Goal: Task Accomplishment & Management: Complete application form

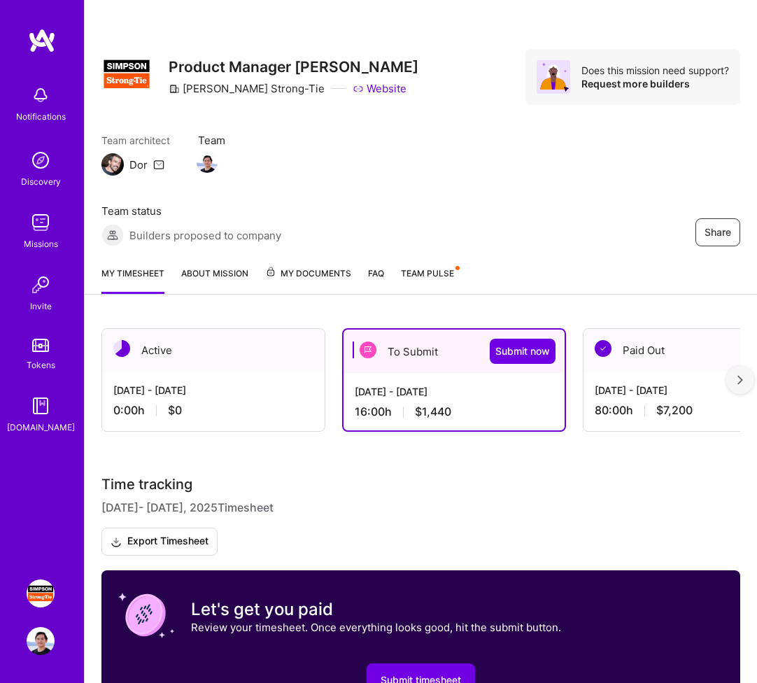
click at [418, 397] on div "[DATE] - [DATE]" at bounding box center [454, 391] width 199 height 15
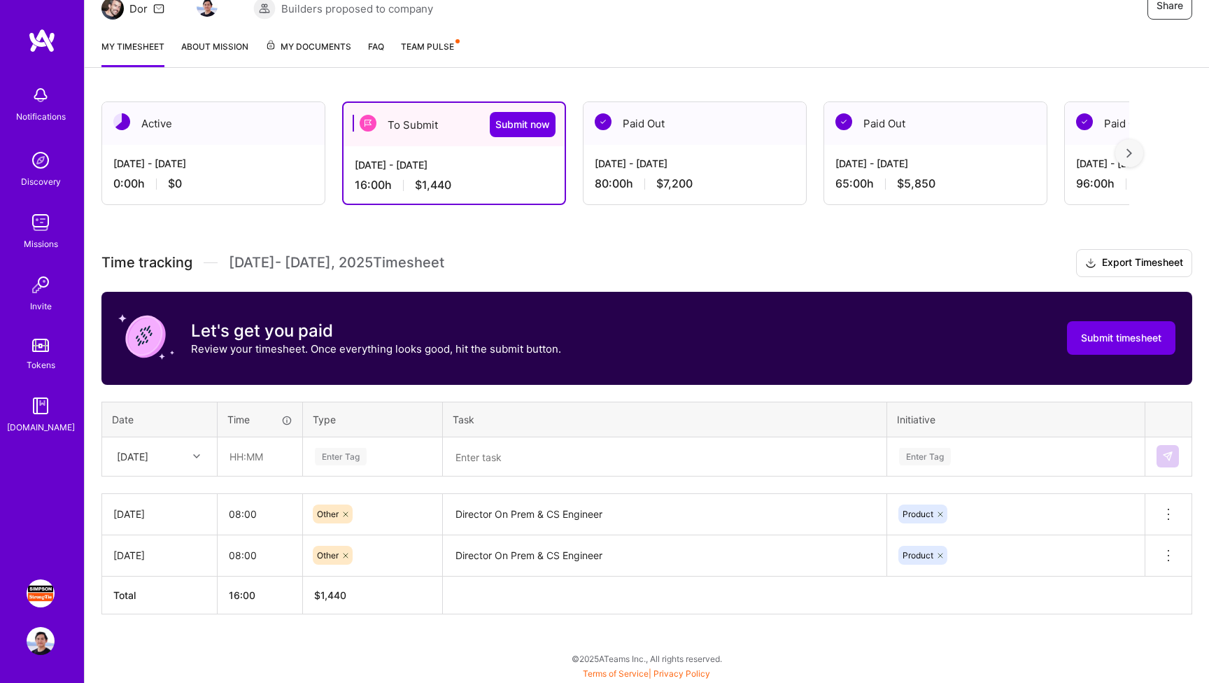
scroll to position [156, 0]
click at [190, 457] on div at bounding box center [198, 456] width 22 height 18
click at [161, 520] on div "[DATE]" at bounding box center [159, 522] width 113 height 26
click at [271, 444] on input "text" at bounding box center [259, 456] width 83 height 37
type input "08:00"
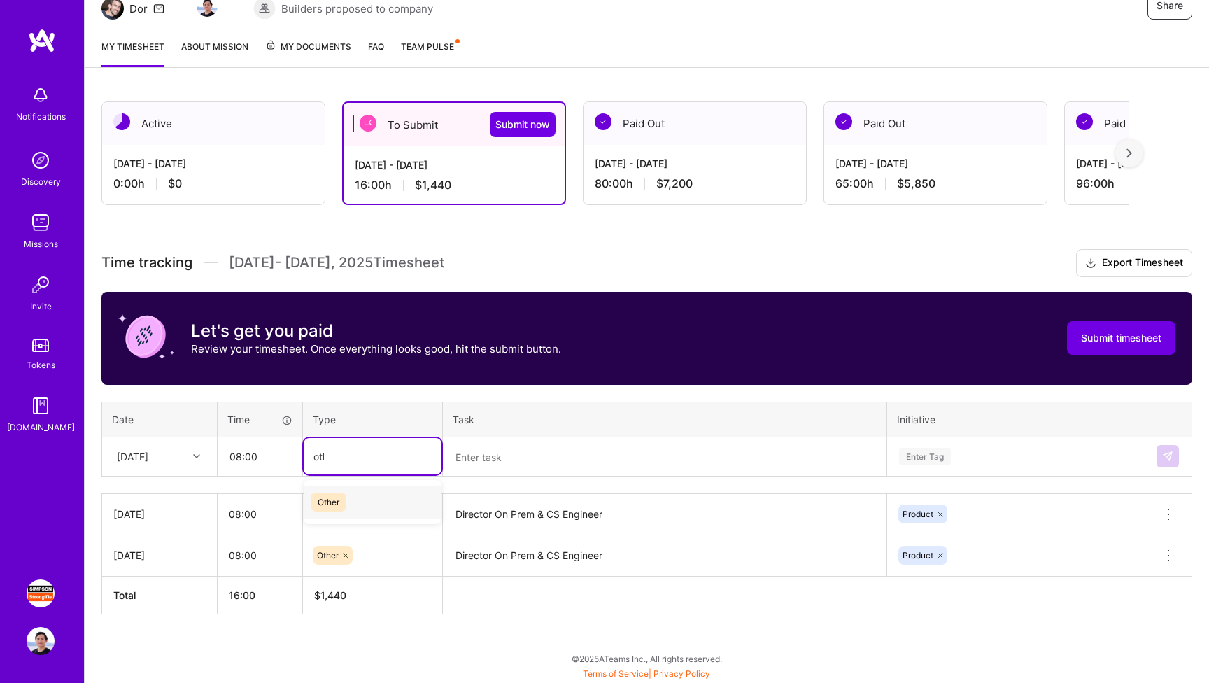
type input "other"
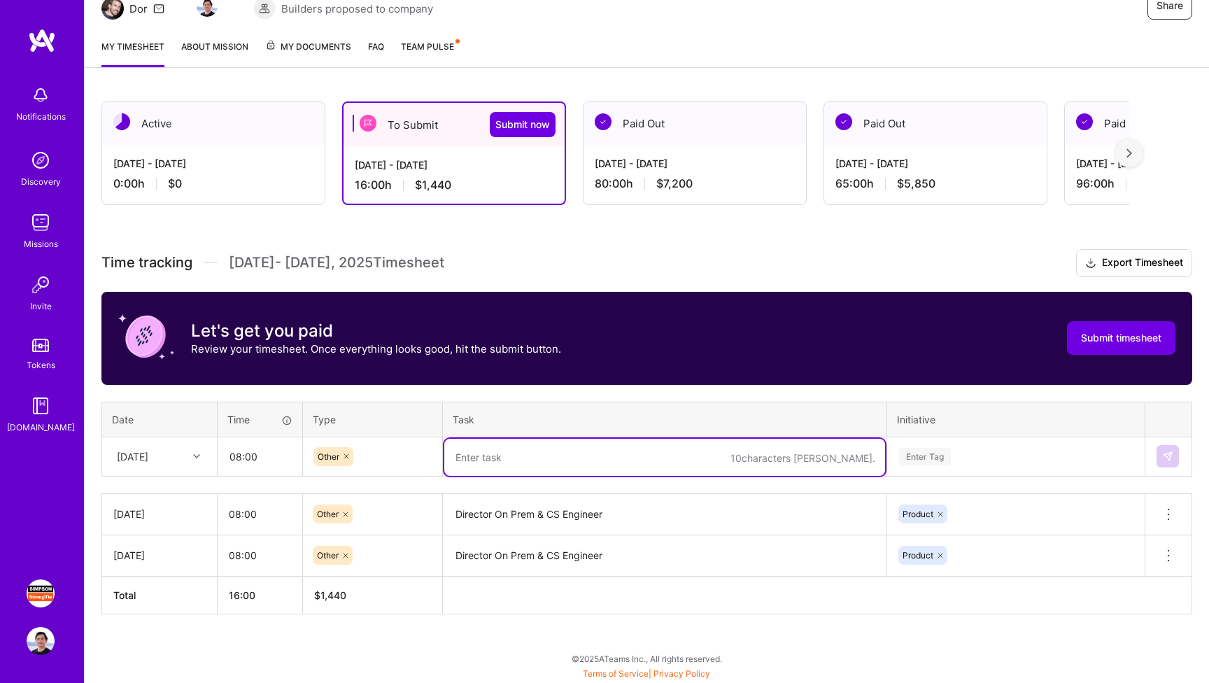
click at [529, 525] on textarea "Director On Prem & CS Engineer" at bounding box center [664, 514] width 441 height 38
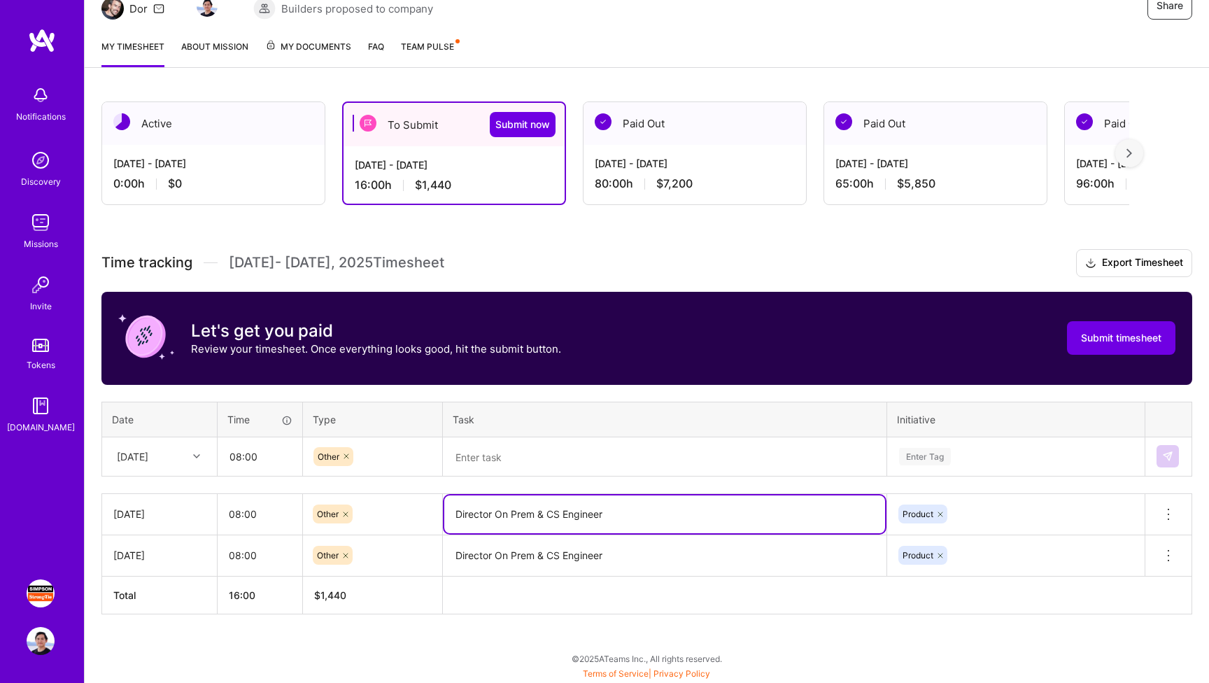
click at [529, 525] on textarea "Director On Prem & CS Engineer" at bounding box center [664, 514] width 441 height 38
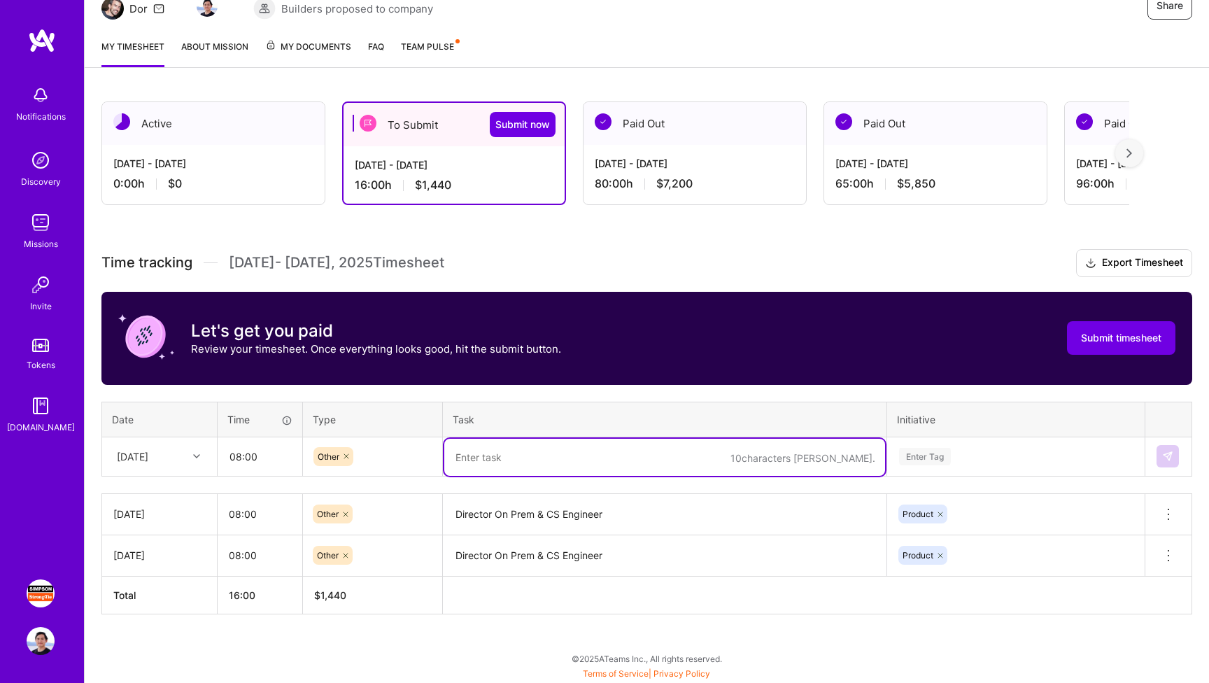
click at [551, 456] on textarea at bounding box center [664, 457] width 441 height 37
paste textarea "Director On Prem & CS Engineer"
type textarea "Director On Prem & CS Engineer"
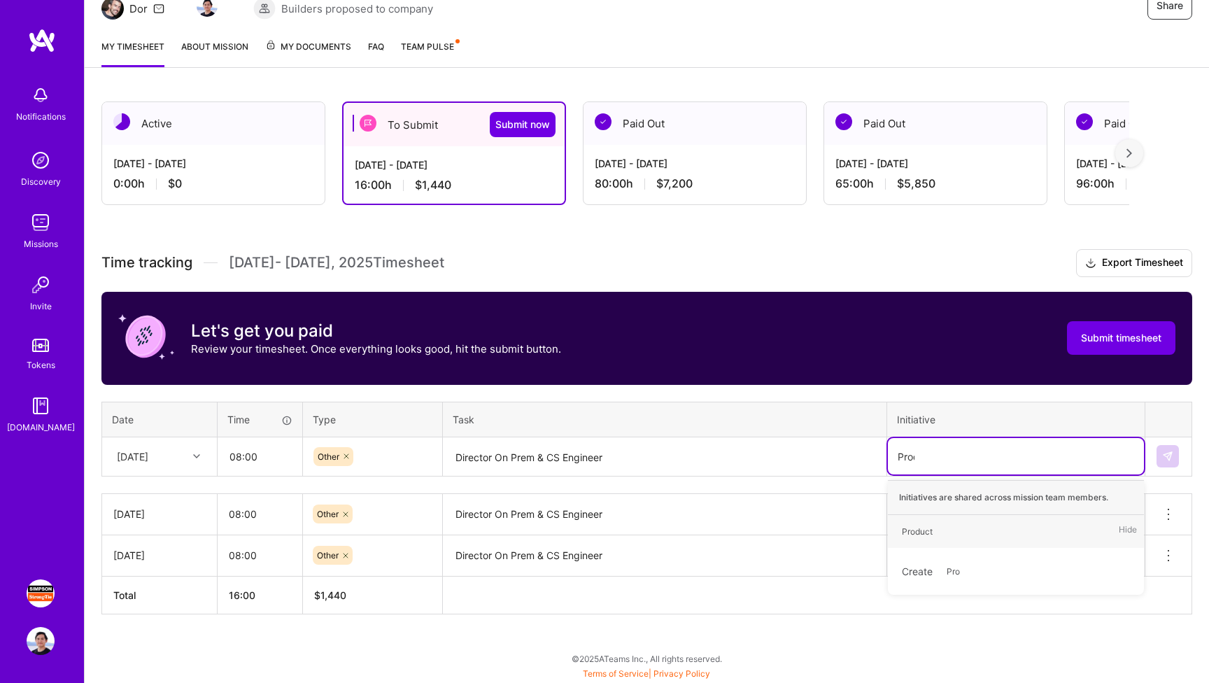
type input "Produ"
click at [756, 531] on div "Product Hide" at bounding box center [1016, 531] width 256 height 33
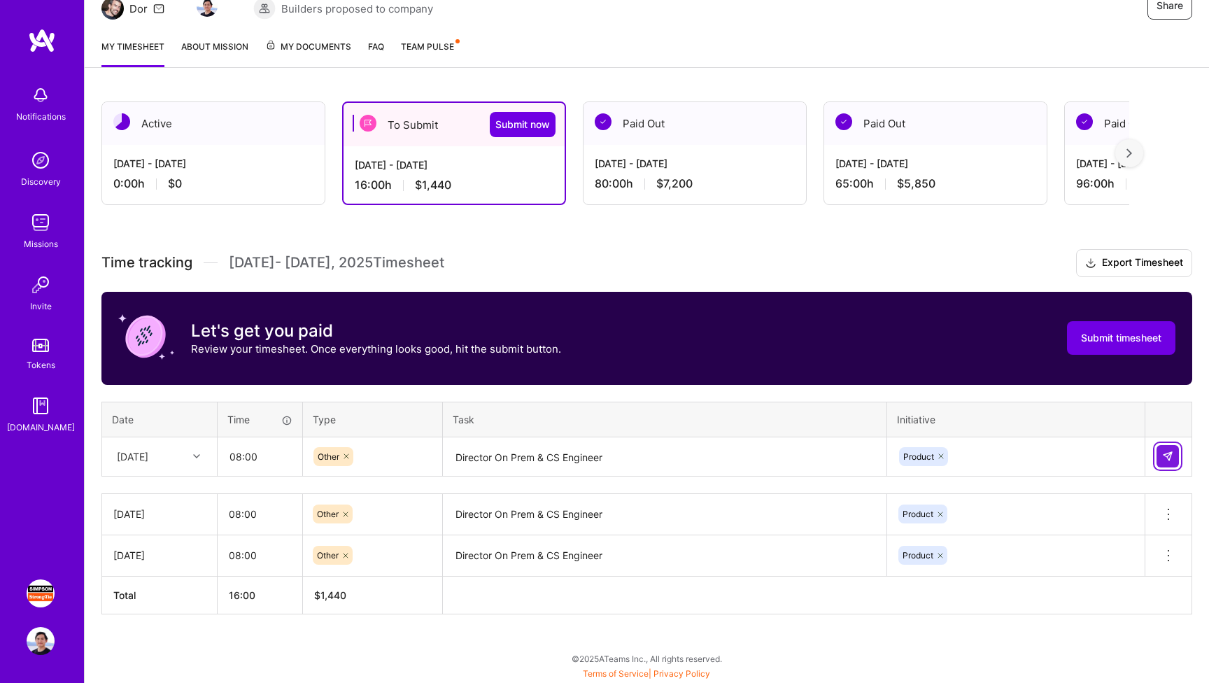
click at [756, 458] on img at bounding box center [1167, 455] width 11 height 11
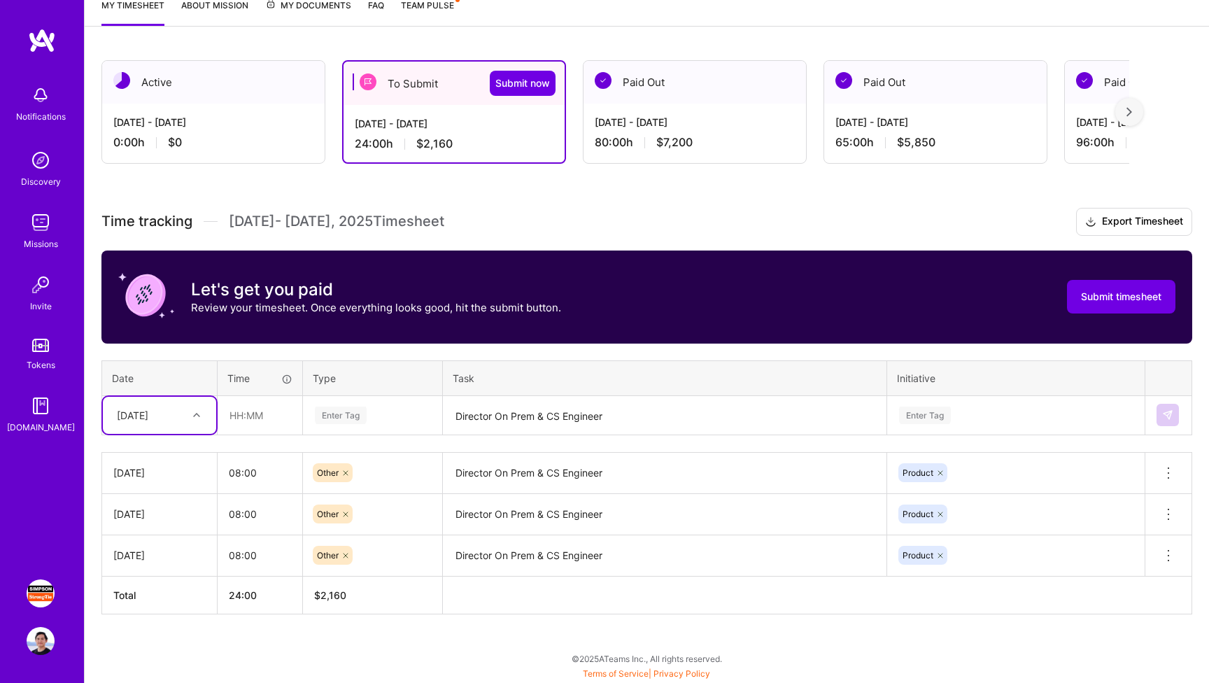
scroll to position [197, 0]
click at [180, 420] on div "[DATE]" at bounding box center [149, 415] width 78 height 23
click at [153, 505] on div "[DATE]" at bounding box center [159, 507] width 113 height 26
click at [260, 419] on input "text" at bounding box center [259, 415] width 83 height 37
type input "08:00"
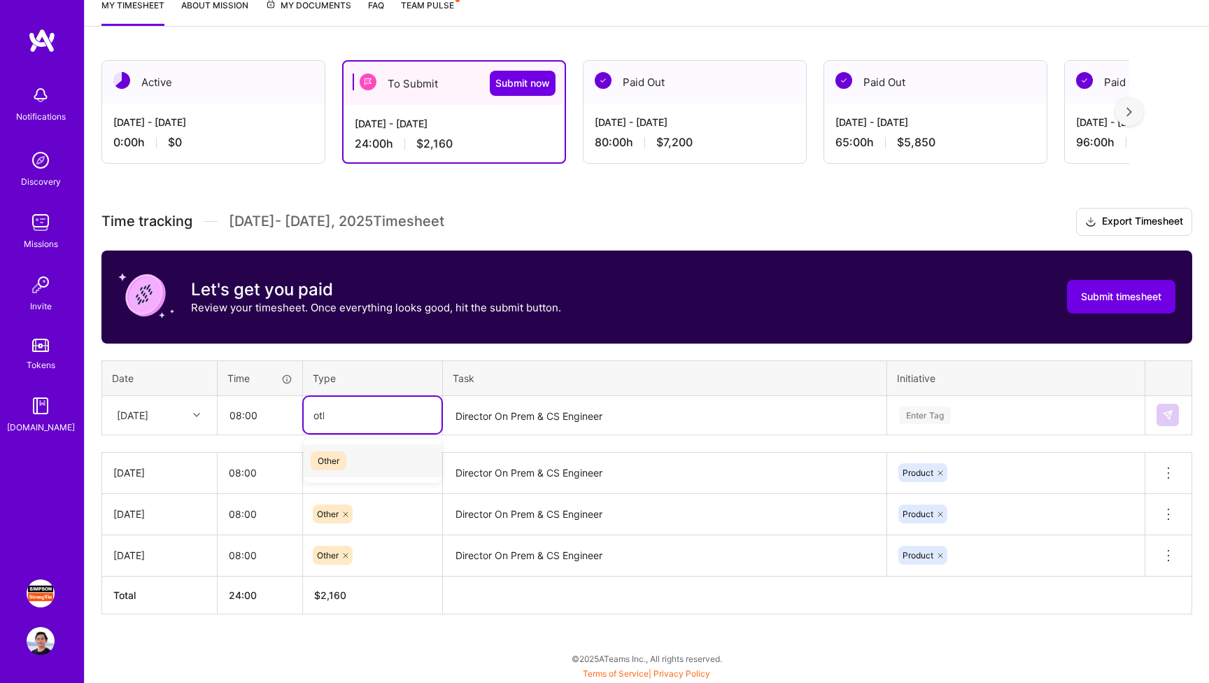
type input "other"
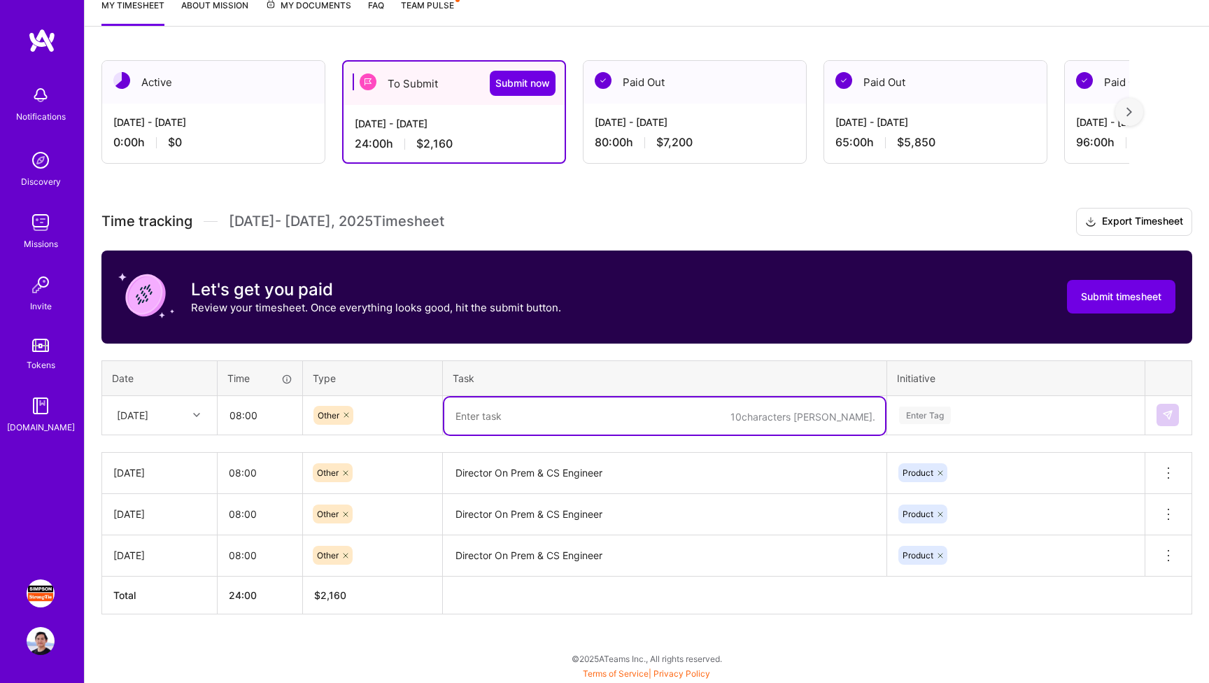
paste textarea "Director On Prem & CS Engineer"
type textarea "Director On Prem & CS Engineer"
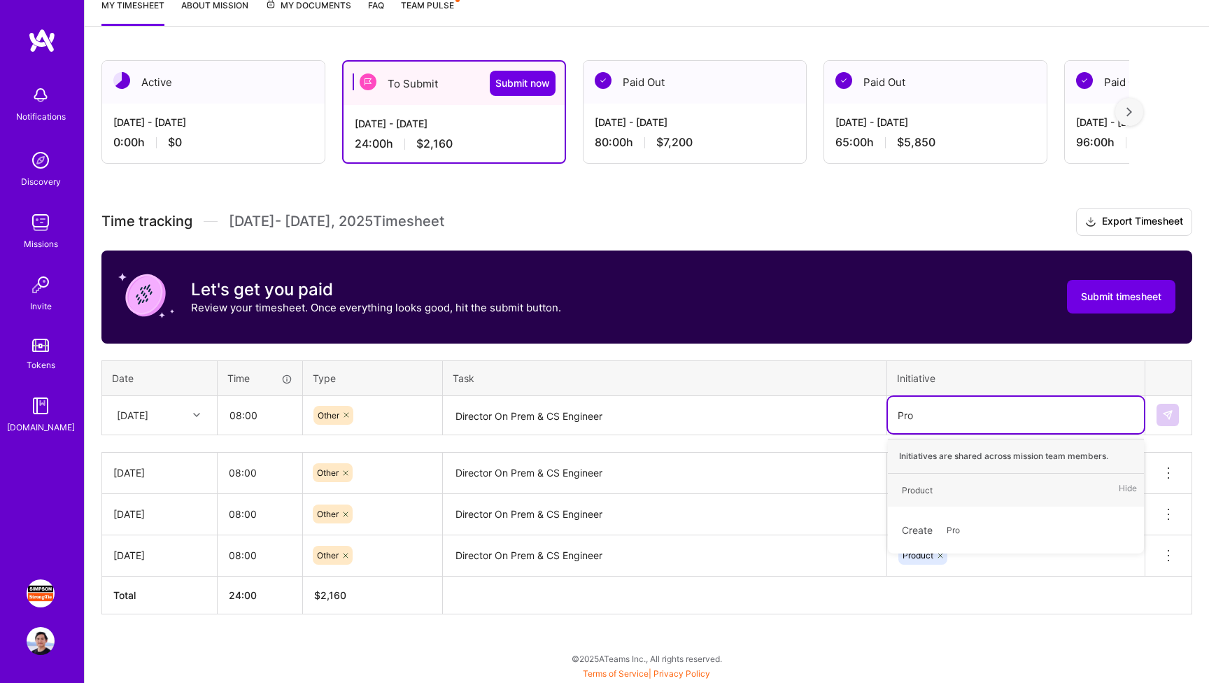
type input "Prod"
click at [756, 484] on div "Product Hide" at bounding box center [1016, 490] width 256 height 33
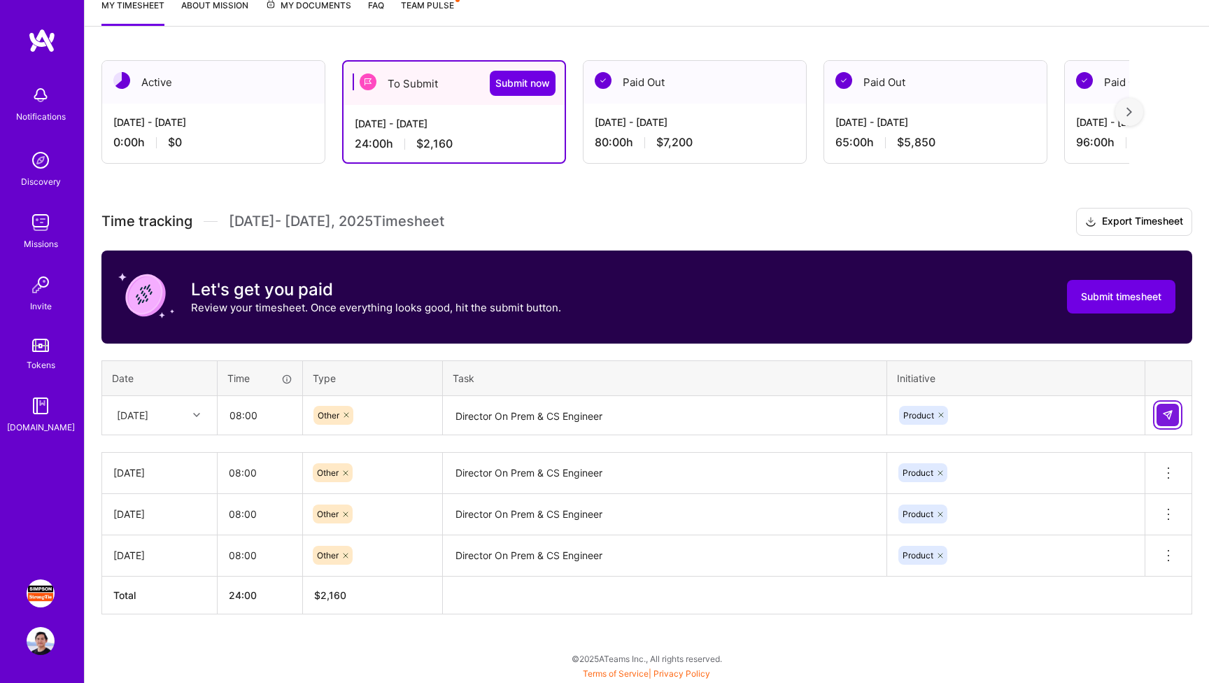
click at [756, 411] on img at bounding box center [1167, 414] width 11 height 11
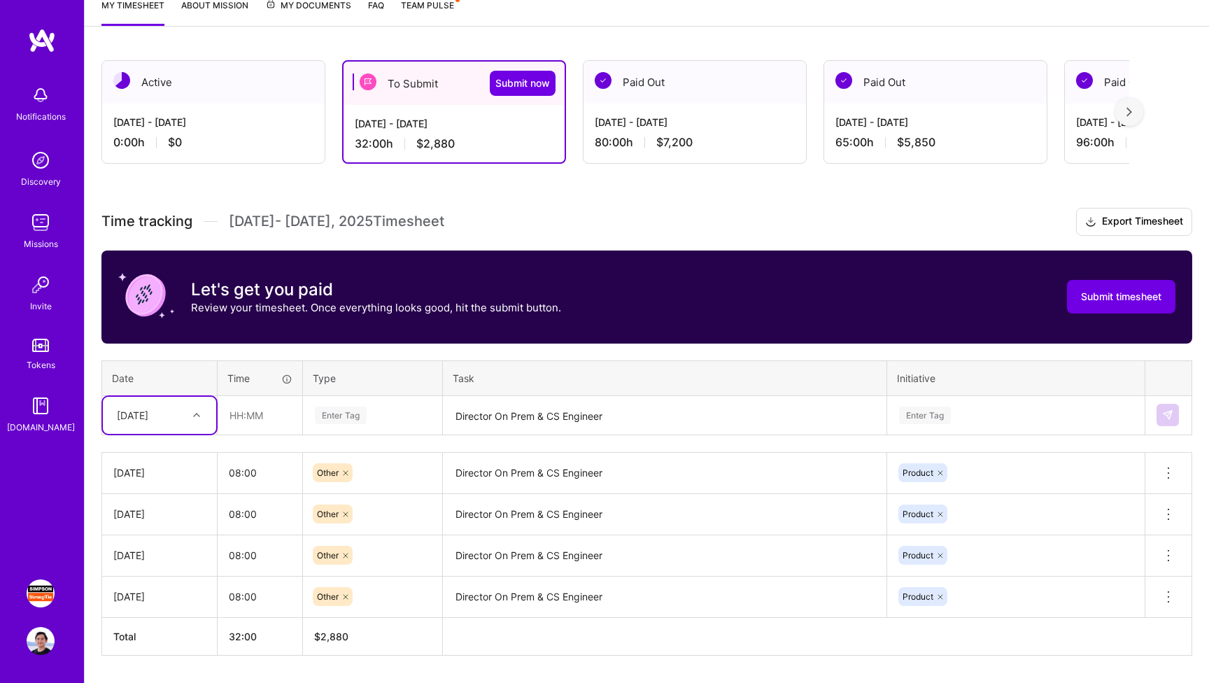
click at [143, 417] on div "[DATE]" at bounding box center [132, 415] width 31 height 15
click at [166, 523] on div "[DATE]" at bounding box center [159, 533] width 113 height 26
type input "08:00"
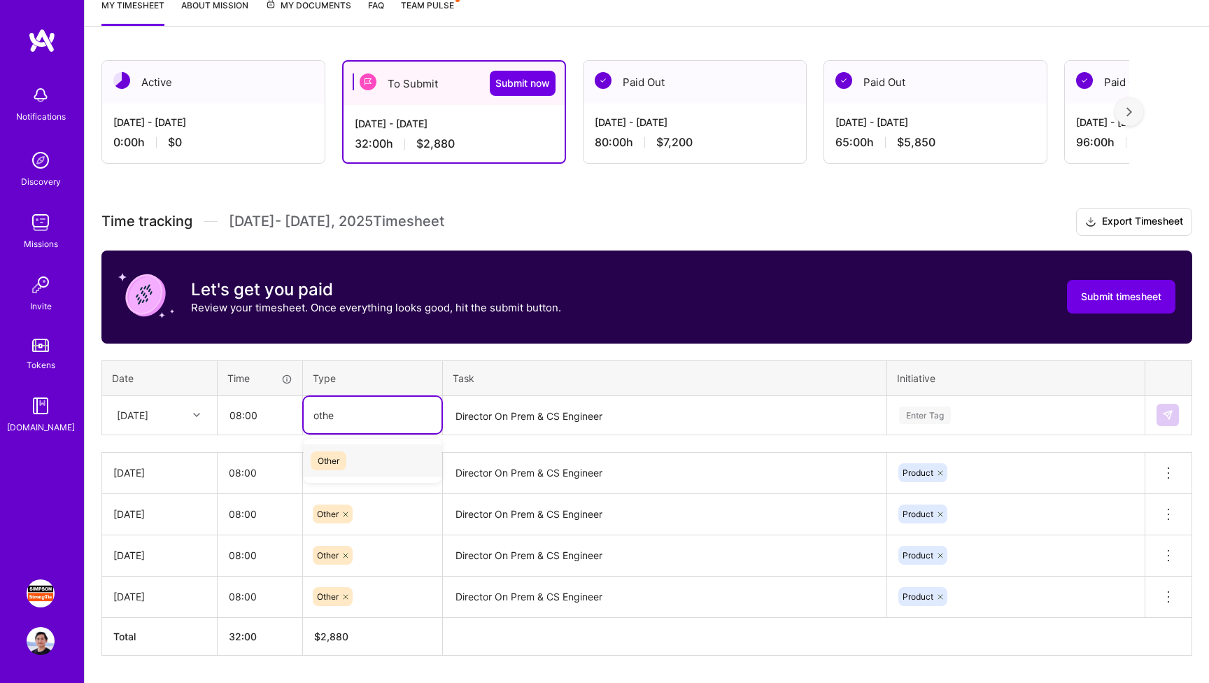
type input "other"
click at [355, 455] on div "Other" at bounding box center [373, 460] width 138 height 33
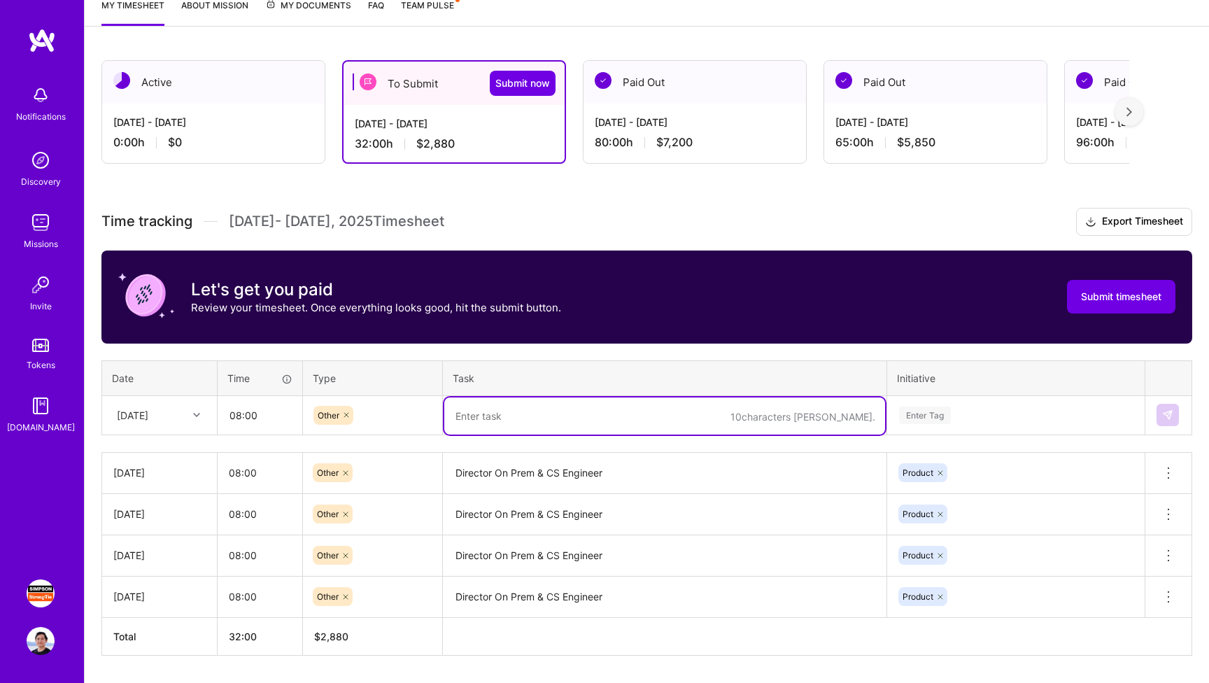
paste textarea "Director On Prem & CS Engineer"
type textarea "Director On Prem & CS Engineer"
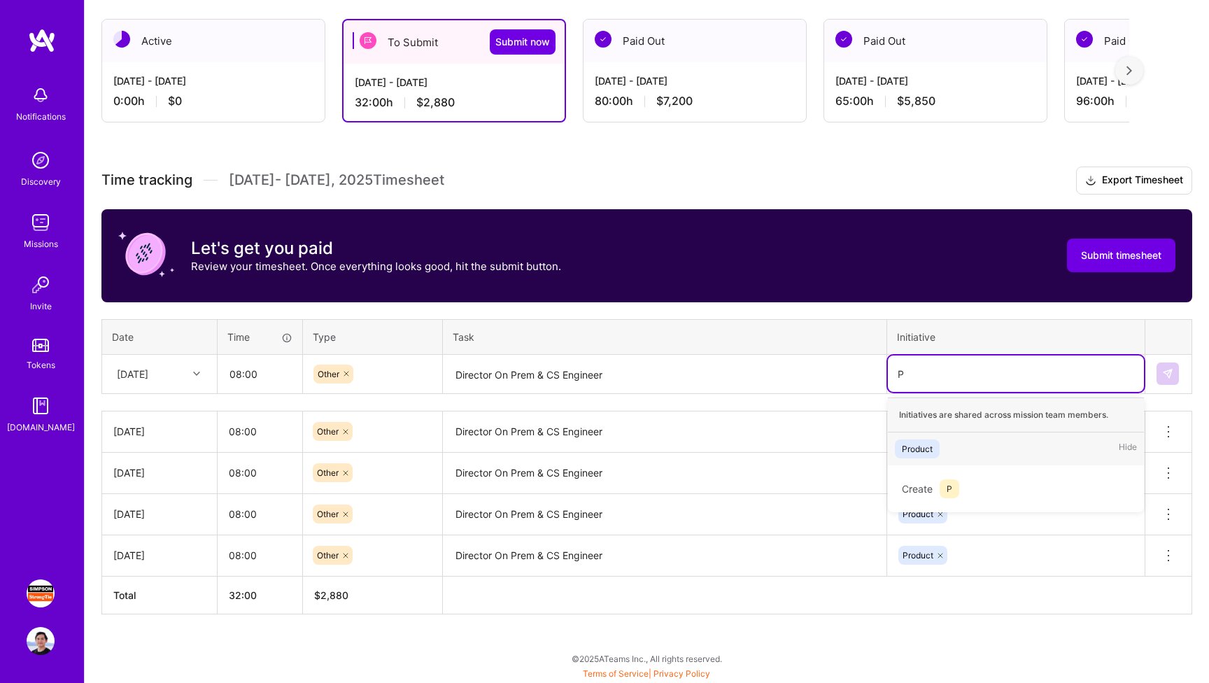
scroll to position [239, 0]
type input "Produ"
click at [756, 452] on div "Product Hide" at bounding box center [1016, 448] width 256 height 33
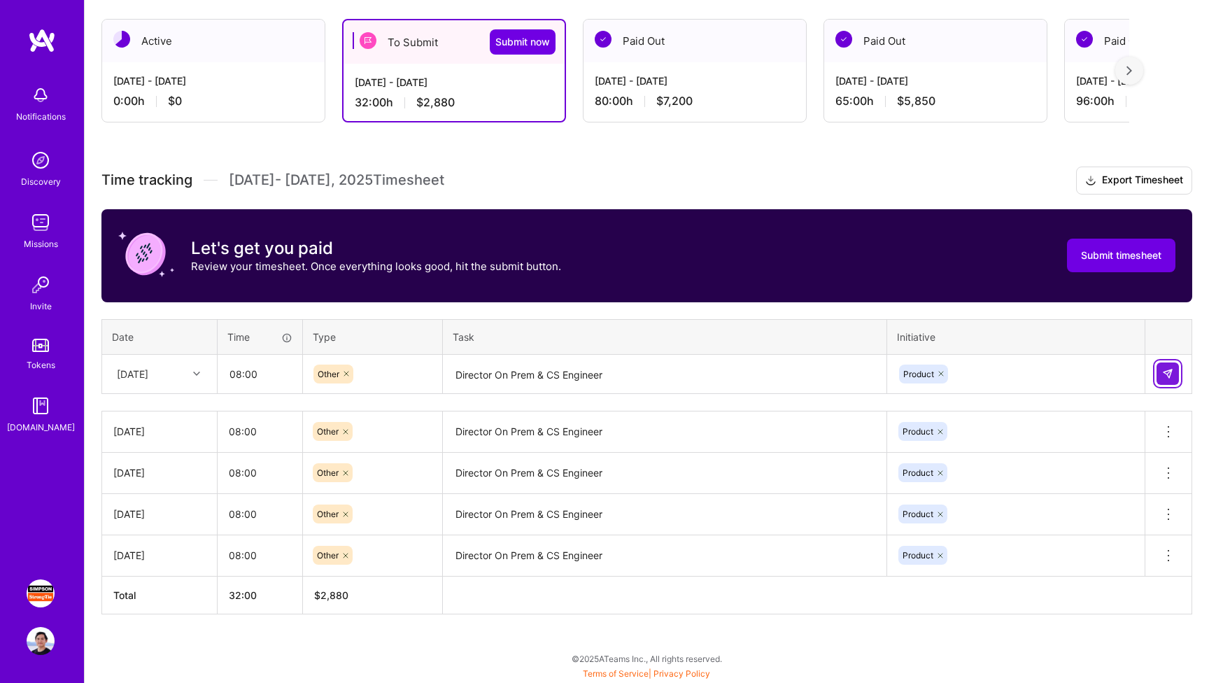
click at [756, 375] on img at bounding box center [1167, 373] width 11 height 11
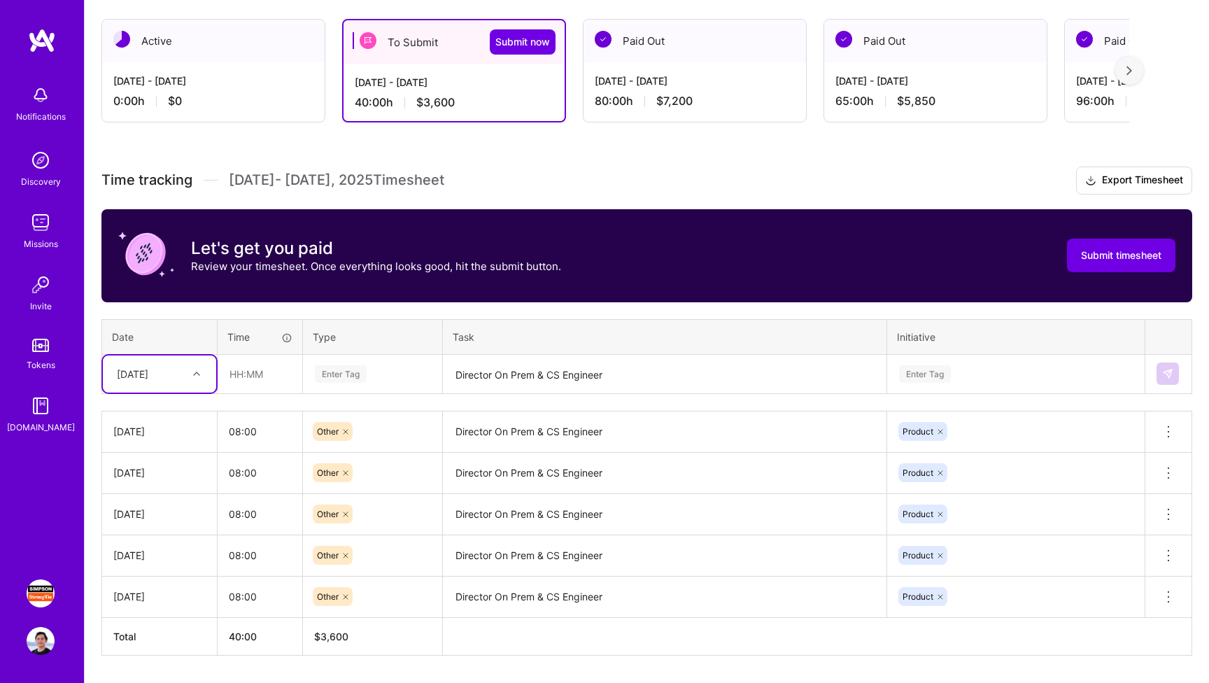
click at [148, 372] on div "[DATE]" at bounding box center [132, 374] width 31 height 15
click at [149, 569] on div "[DATE]" at bounding box center [159, 569] width 113 height 26
click at [260, 374] on input "text" at bounding box center [259, 373] width 83 height 37
type input "08:00"
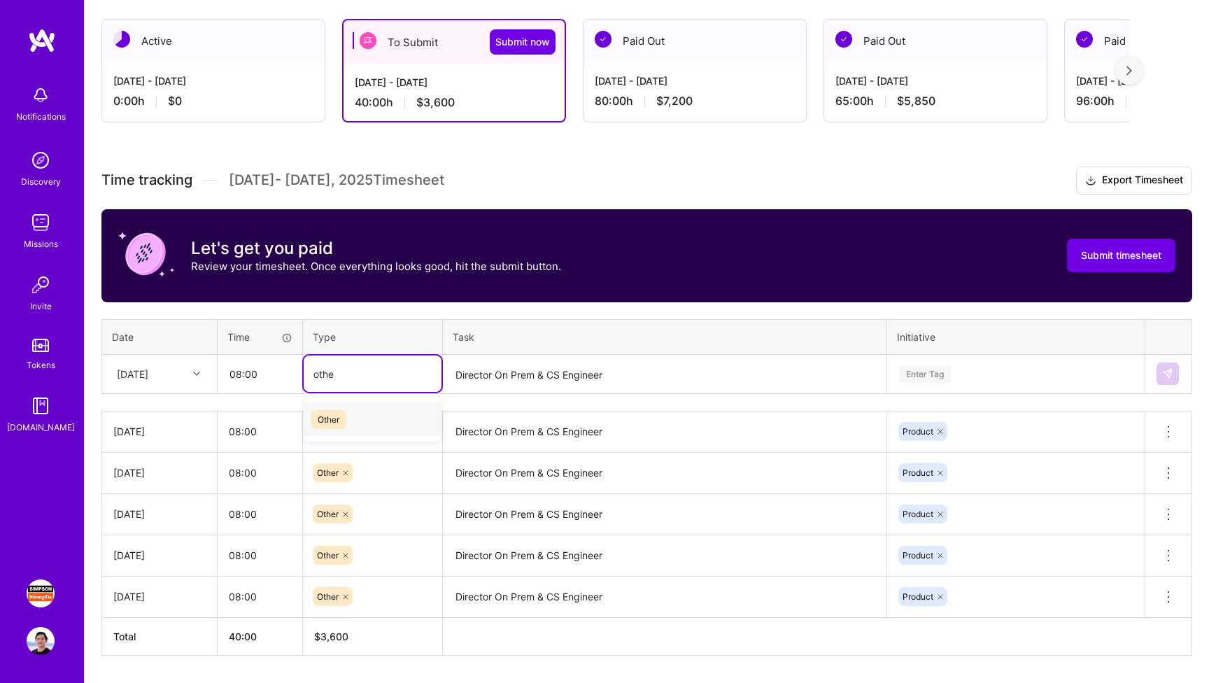
type input "other"
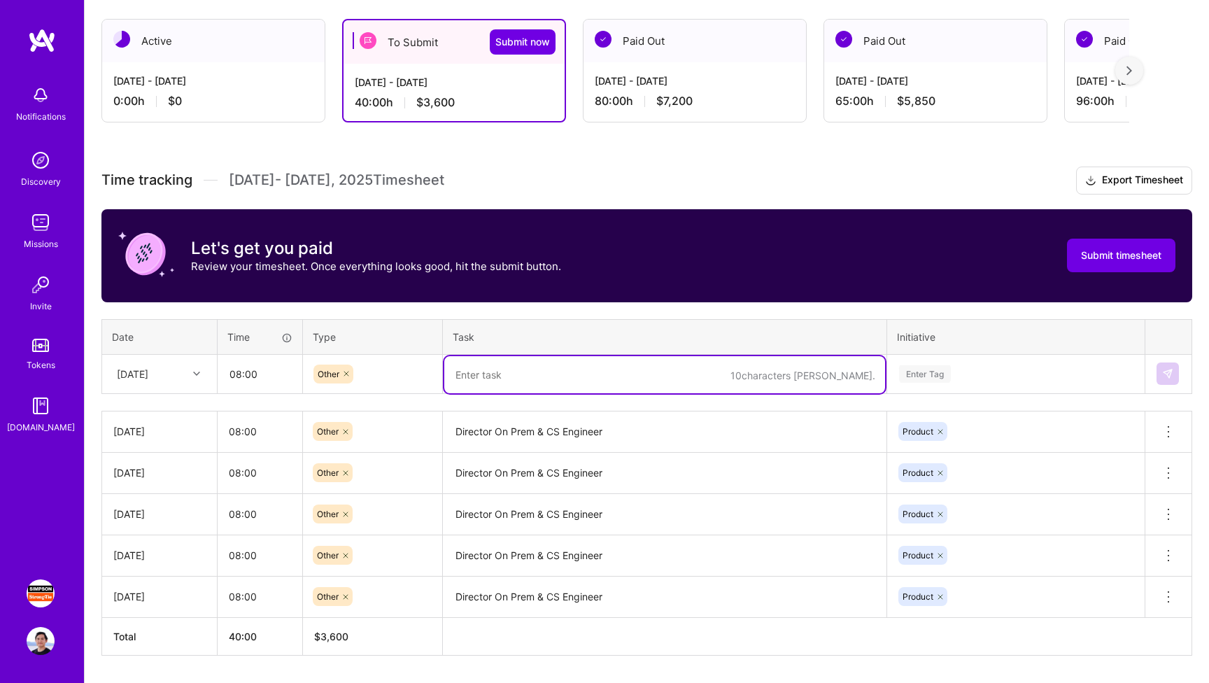
paste textarea "Director On Prem & CS Engineer"
type textarea "Director On Prem & CS Engineer"
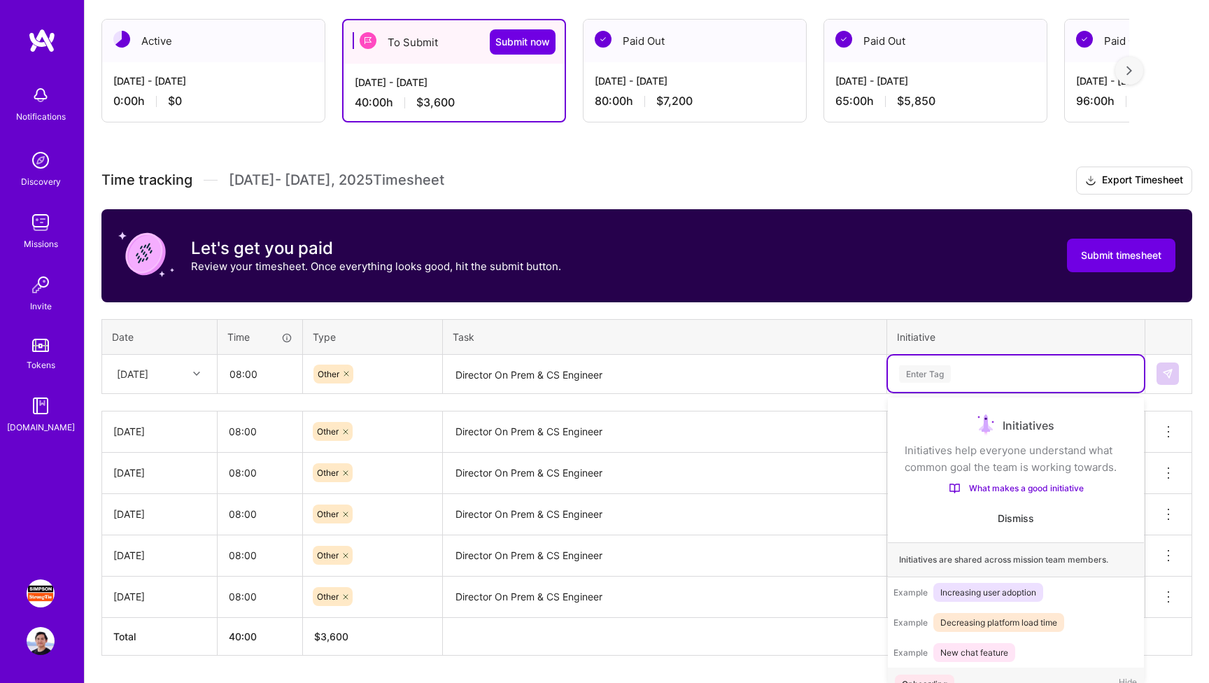
scroll to position [246, 0]
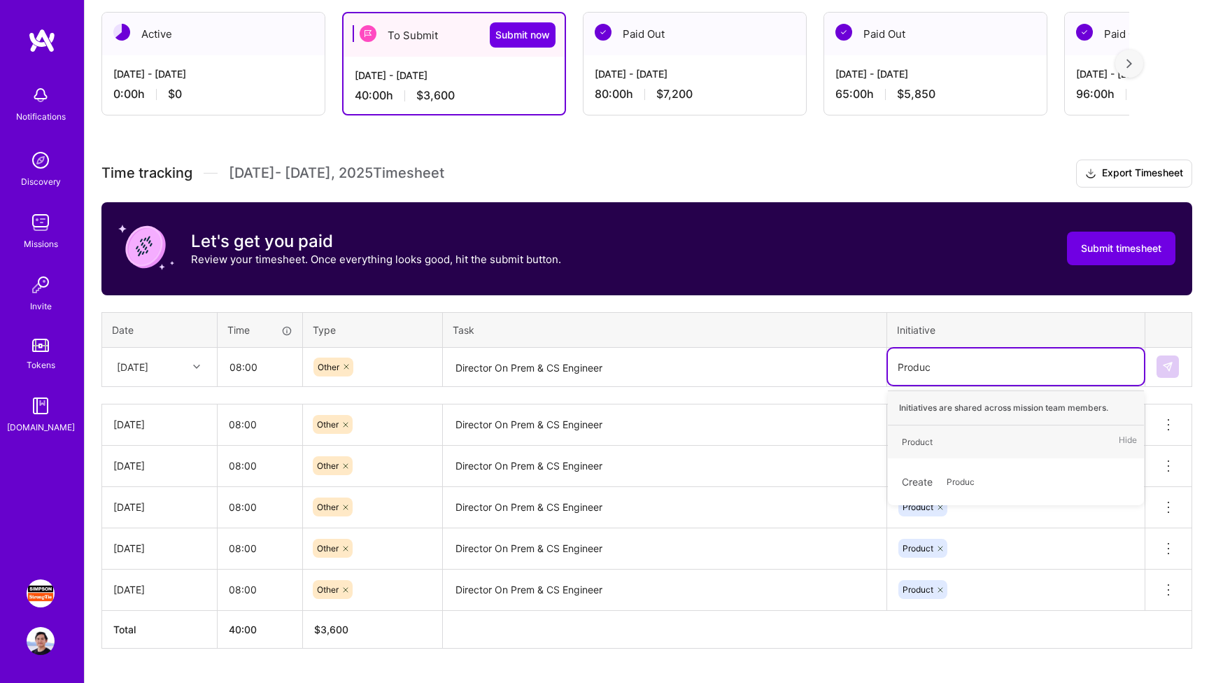
type input "Product"
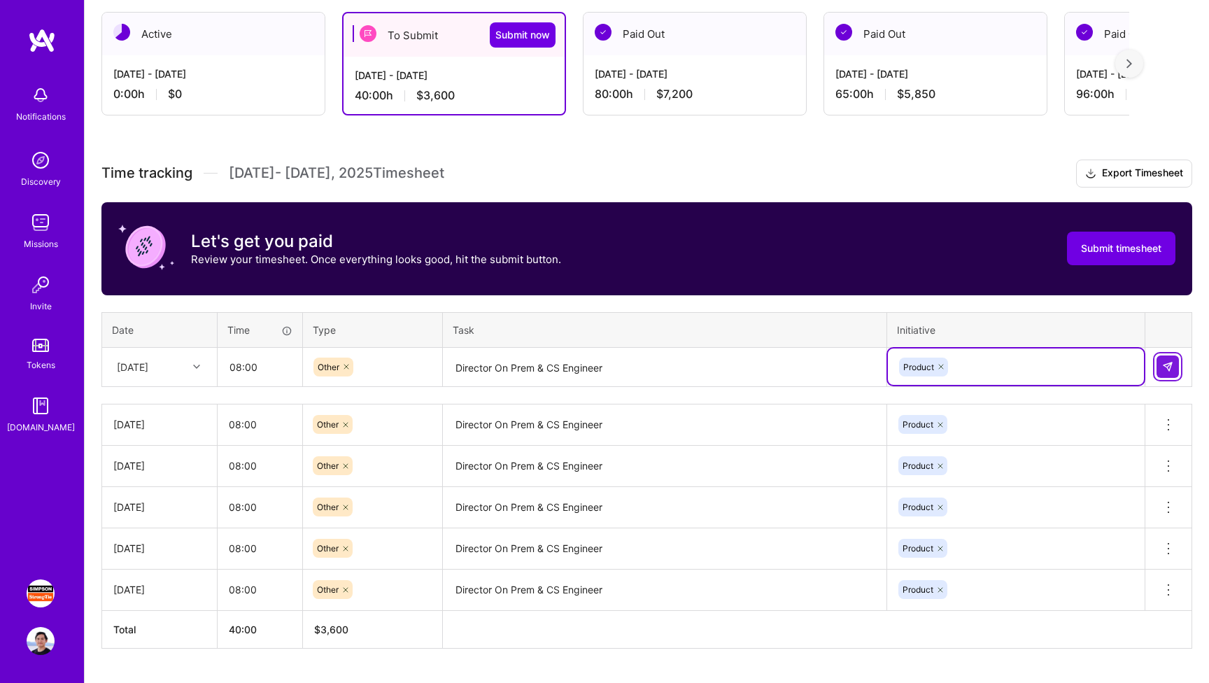
click at [756, 369] on img at bounding box center [1167, 366] width 11 height 11
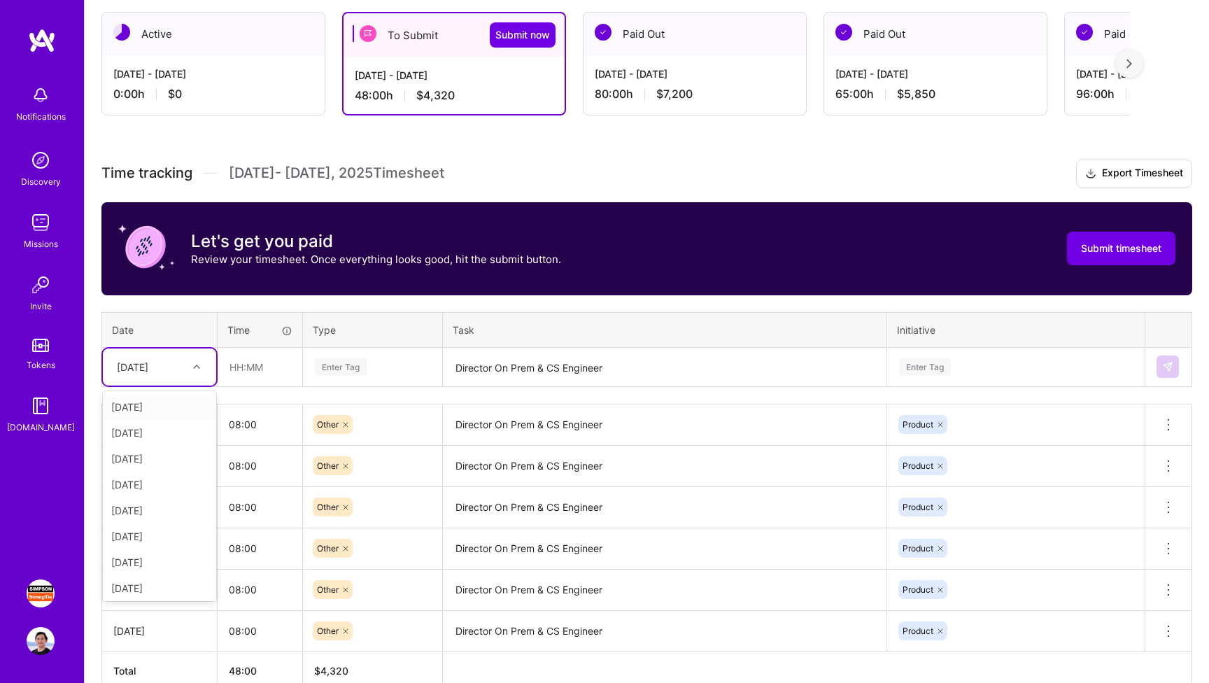
click at [178, 368] on div "[DATE]" at bounding box center [149, 366] width 78 height 23
click at [155, 558] on div "[DATE]" at bounding box center [159, 564] width 113 height 26
click at [260, 372] on input "text" at bounding box center [259, 366] width 83 height 37
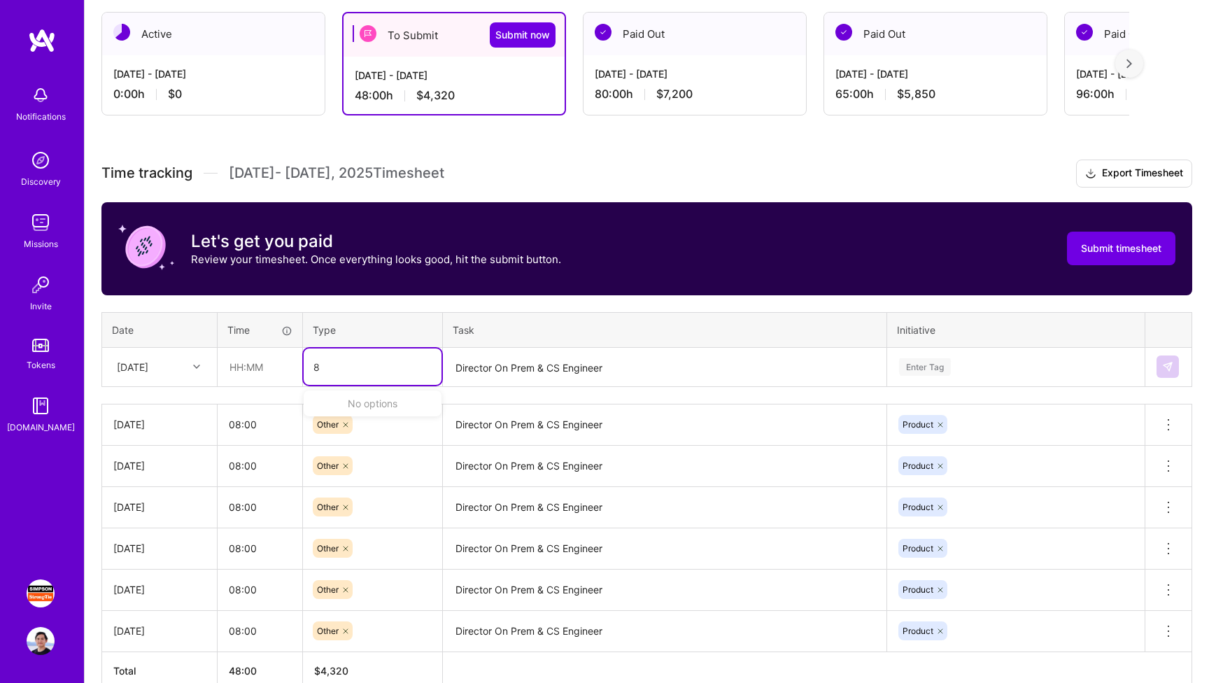
type input "8"
type input "08:00"
type input "other"
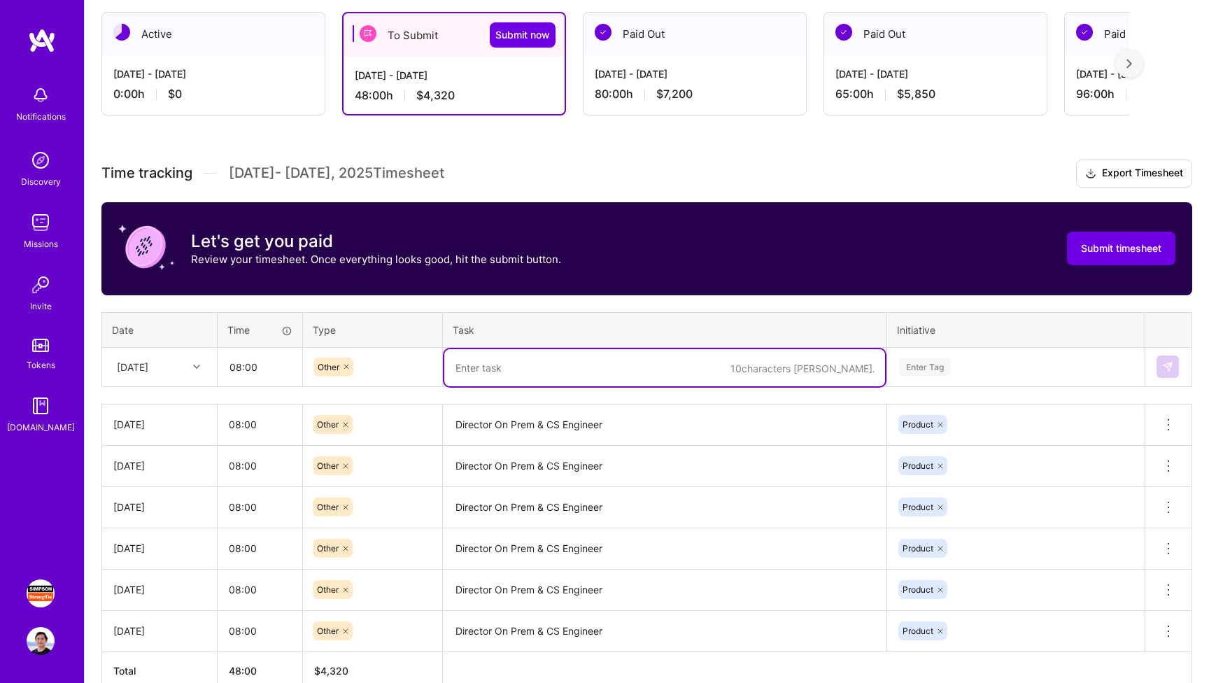
paste textarea "Director On Prem & CS Engineer"
type textarea "Director On Prem & CS Engineer"
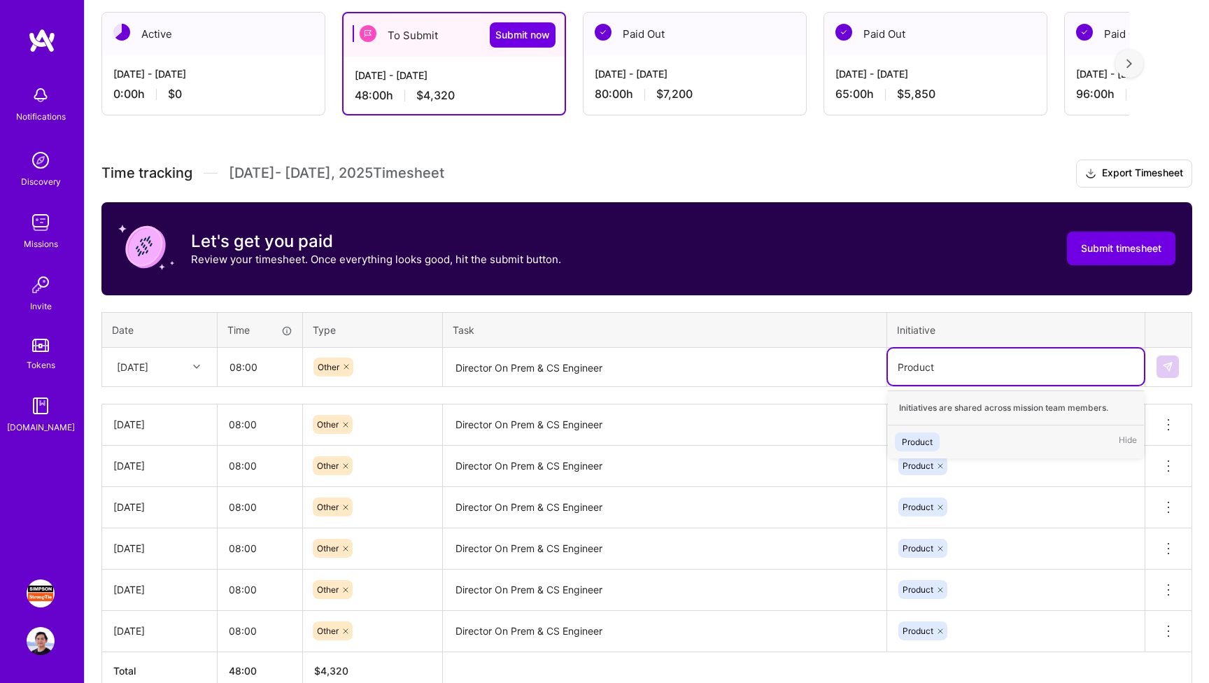
type input "Product"
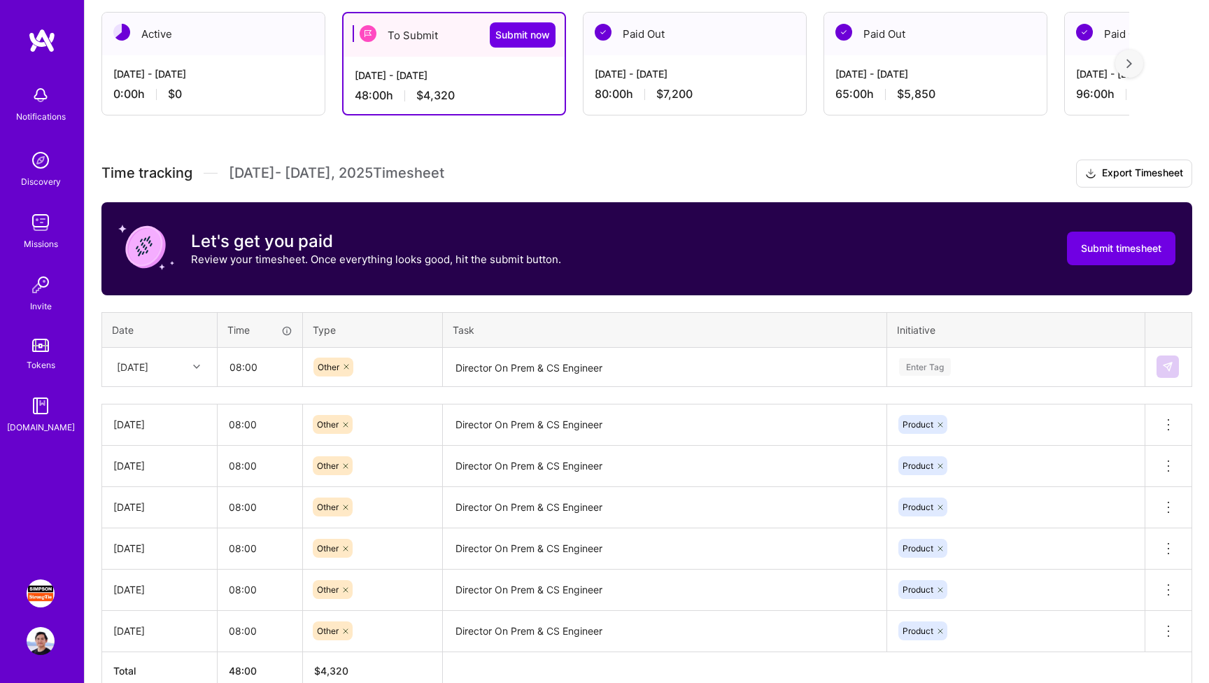
click at [756, 364] on div "Enter Tag" at bounding box center [1015, 366] width 236 height 17
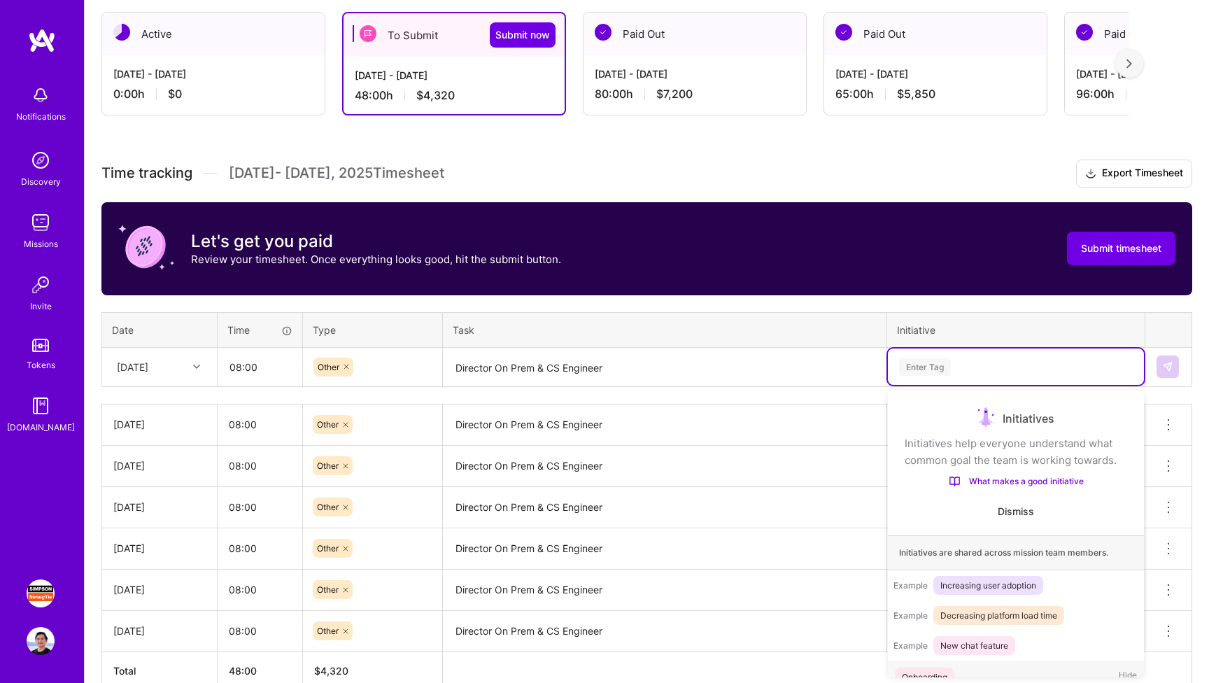
scroll to position [27, 0]
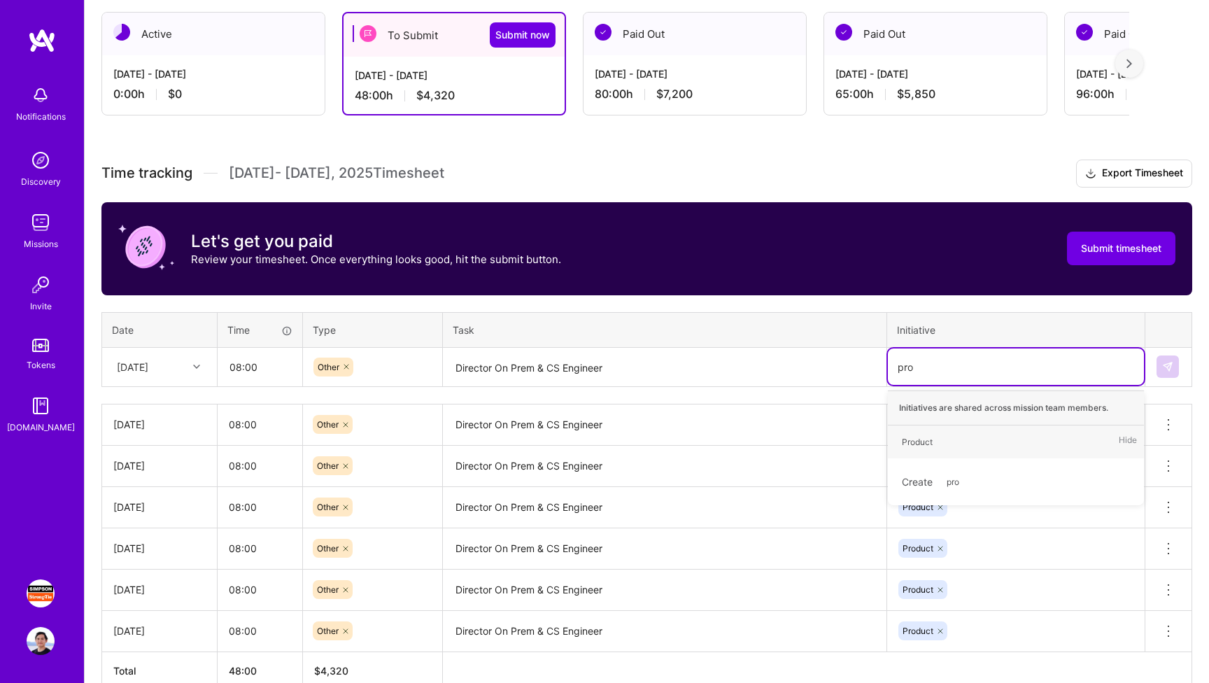
type input "prod"
click at [756, 439] on div "Product Hide" at bounding box center [1016, 441] width 256 height 33
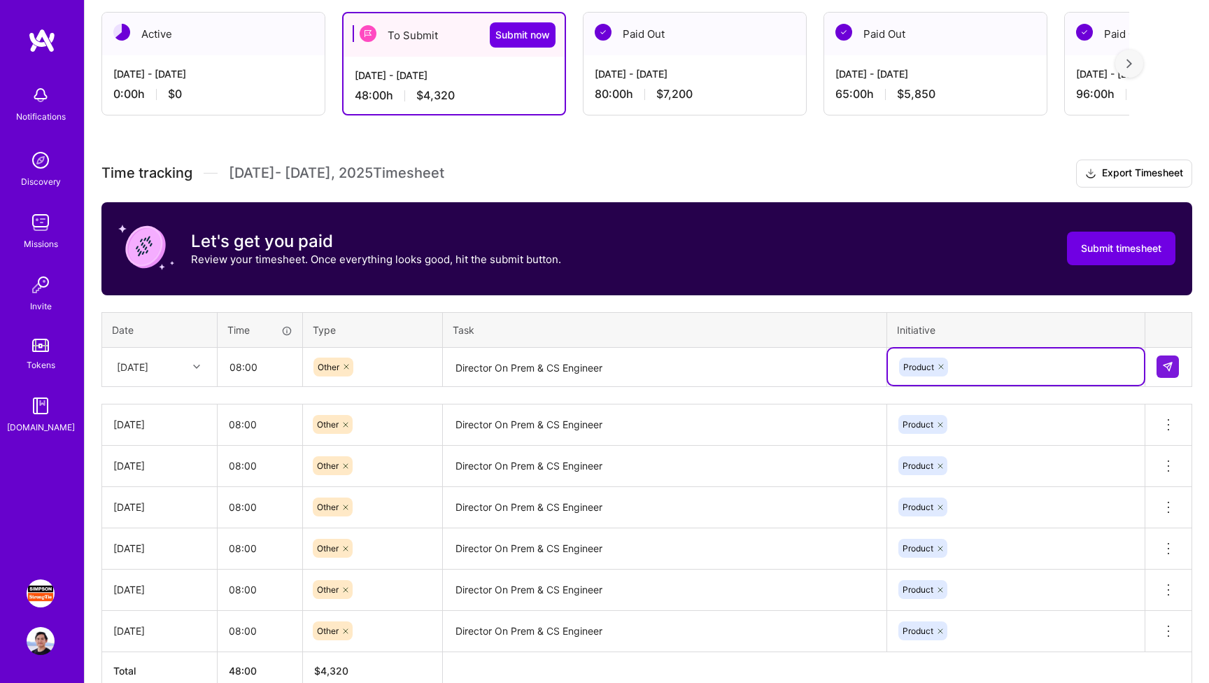
click at [756, 359] on td at bounding box center [1168, 366] width 47 height 39
click at [756, 362] on img at bounding box center [1167, 366] width 11 height 11
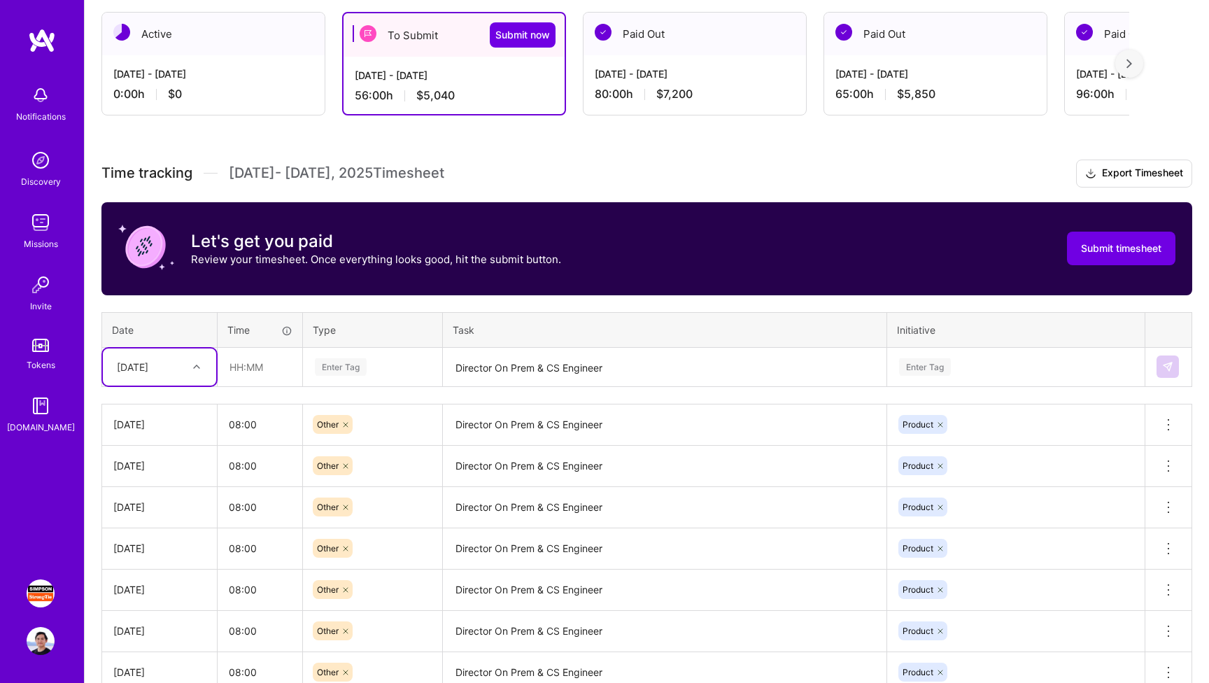
click at [194, 357] on div at bounding box center [198, 366] width 22 height 23
click at [170, 448] on div "[DATE]" at bounding box center [159, 456] width 113 height 26
click at [260, 371] on input "text" at bounding box center [259, 366] width 83 height 37
type input "08:00"
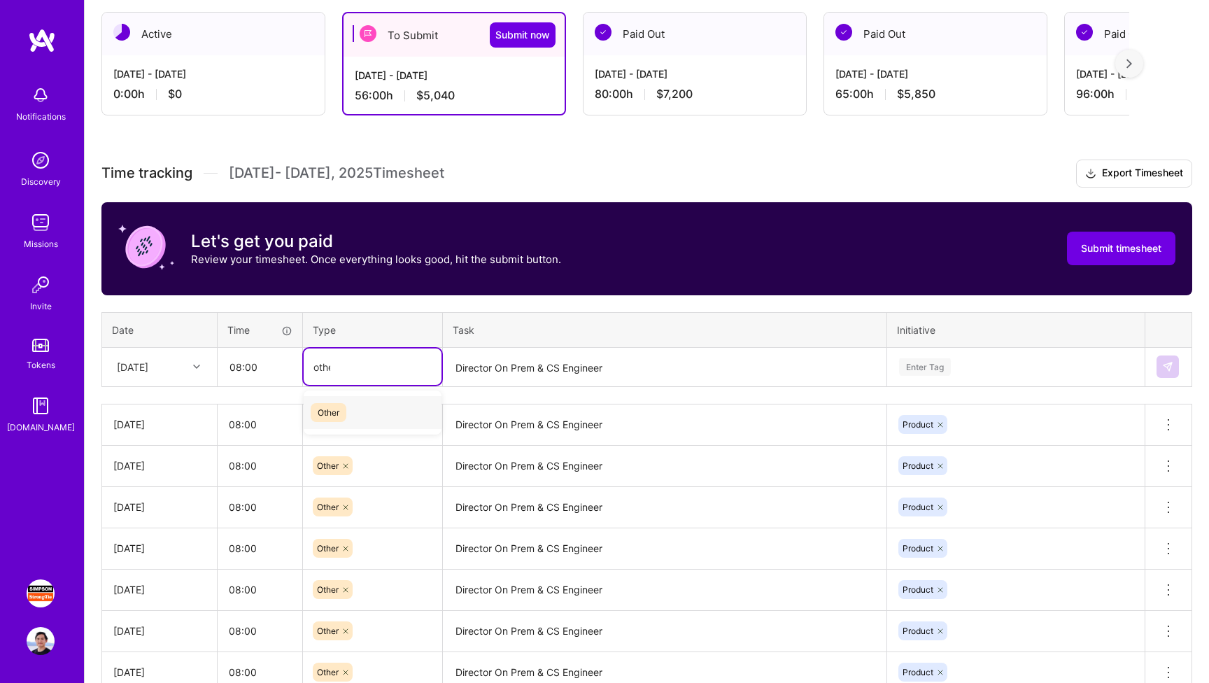
type input "other"
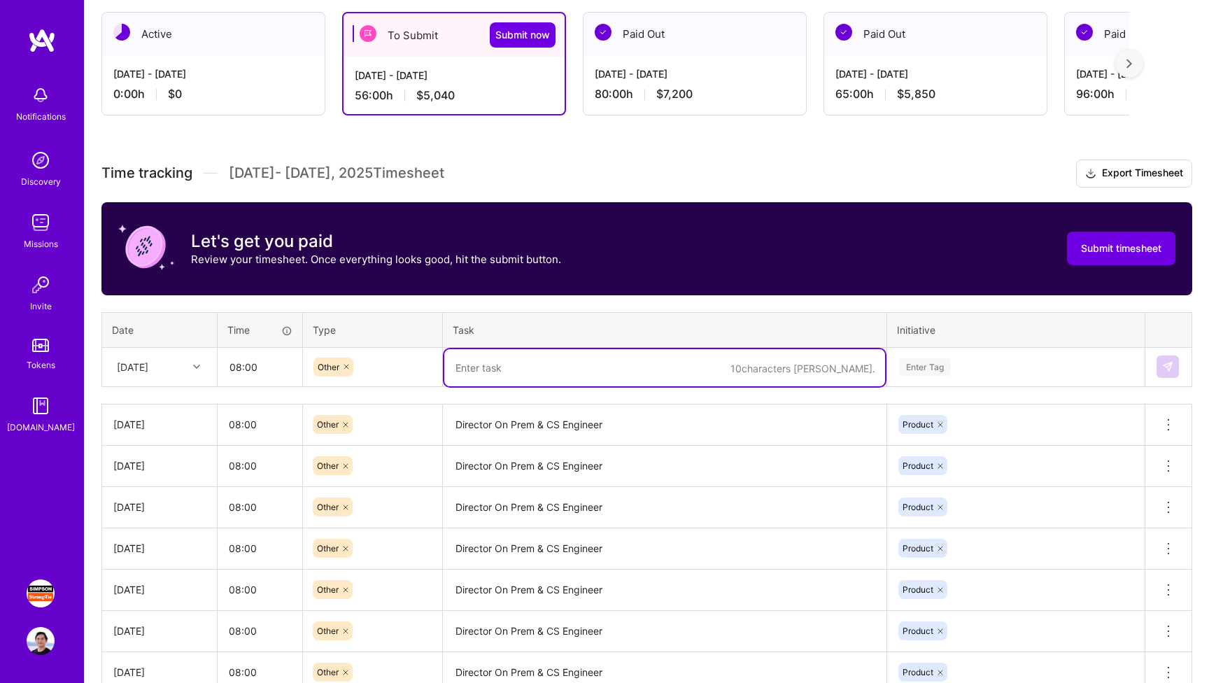
paste textarea "Director On Prem & CS Engineer"
type textarea "Director On Prem & CS Engineer"
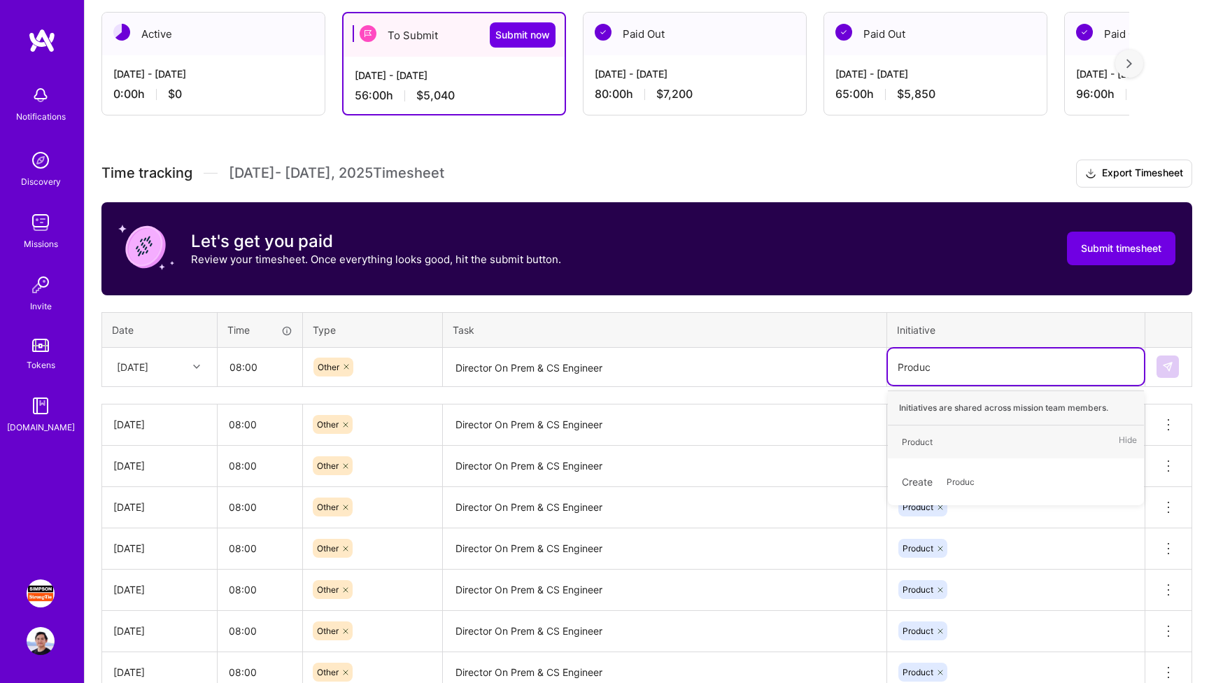
type input "Product"
click at [756, 455] on div "Product Hide" at bounding box center [1016, 441] width 256 height 33
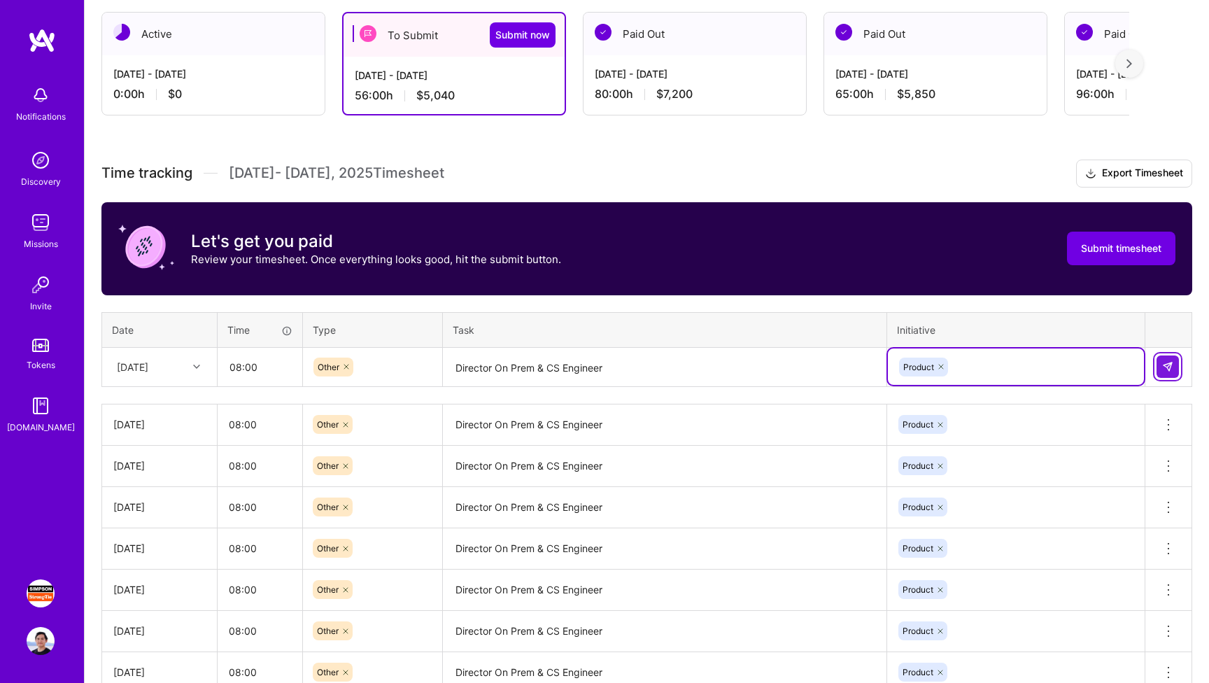
click at [756, 367] on img at bounding box center [1167, 366] width 11 height 11
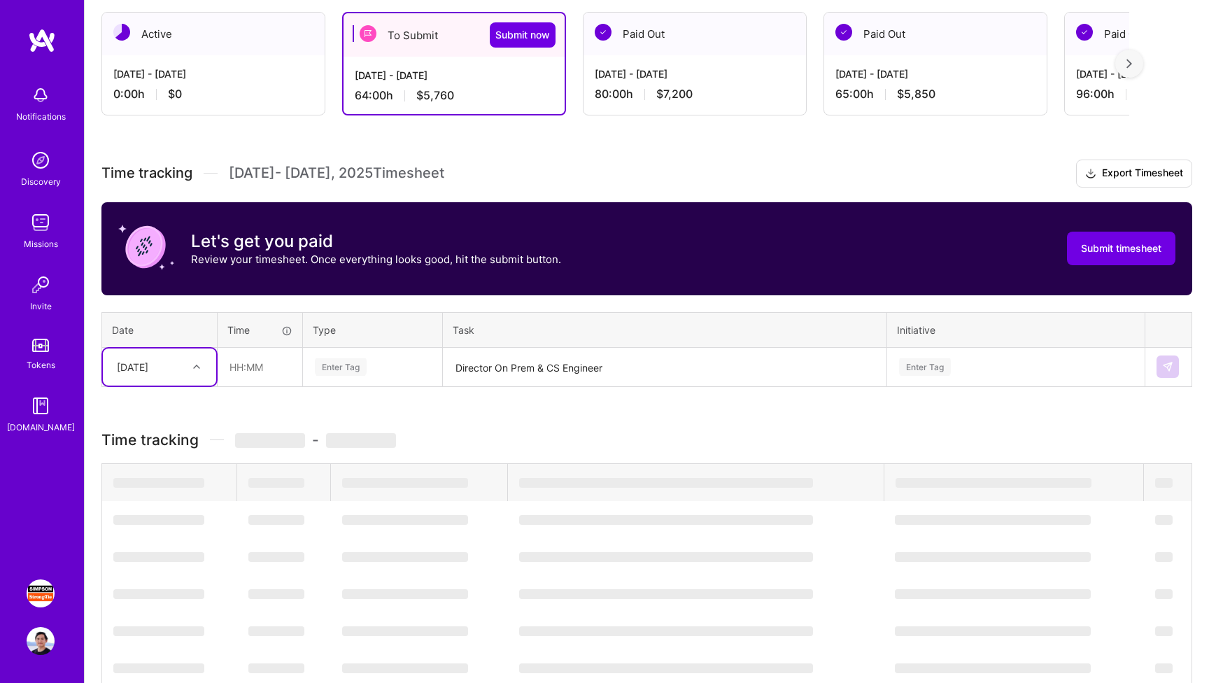
scroll to position [295, 0]
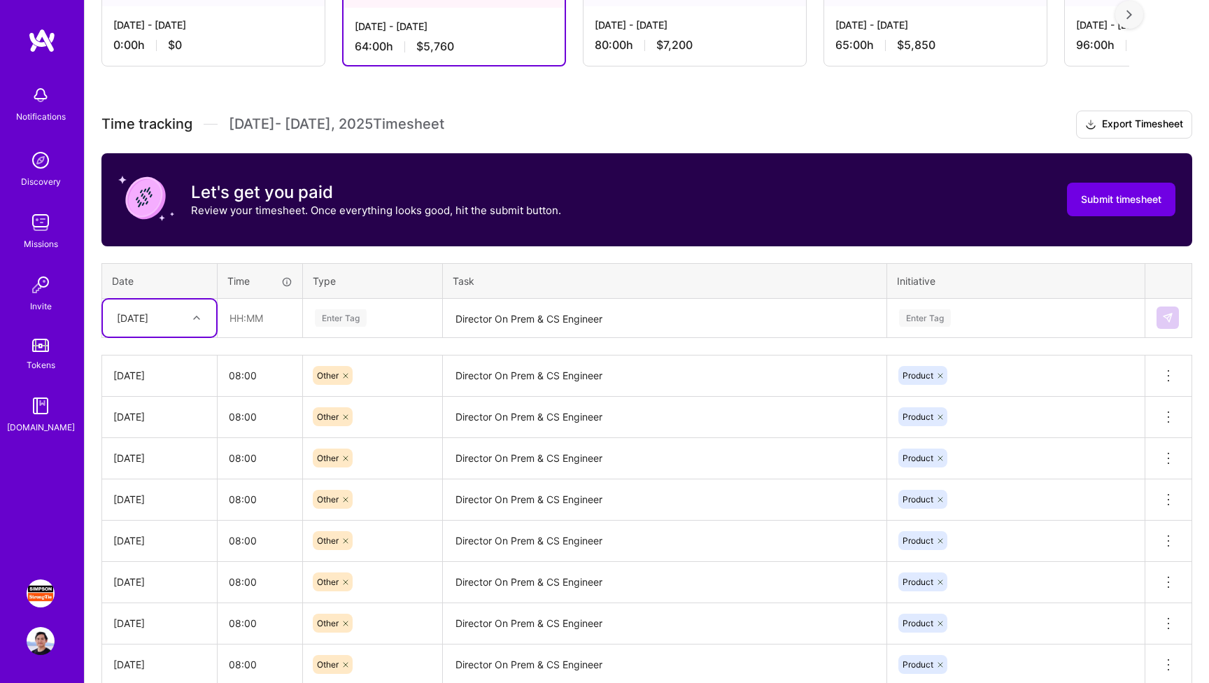
click at [148, 321] on div "[DATE]" at bounding box center [132, 318] width 31 height 15
click at [174, 428] on div "[DATE]" at bounding box center [159, 433] width 113 height 26
click at [257, 322] on input "text" at bounding box center [259, 317] width 83 height 37
type input "08:00"
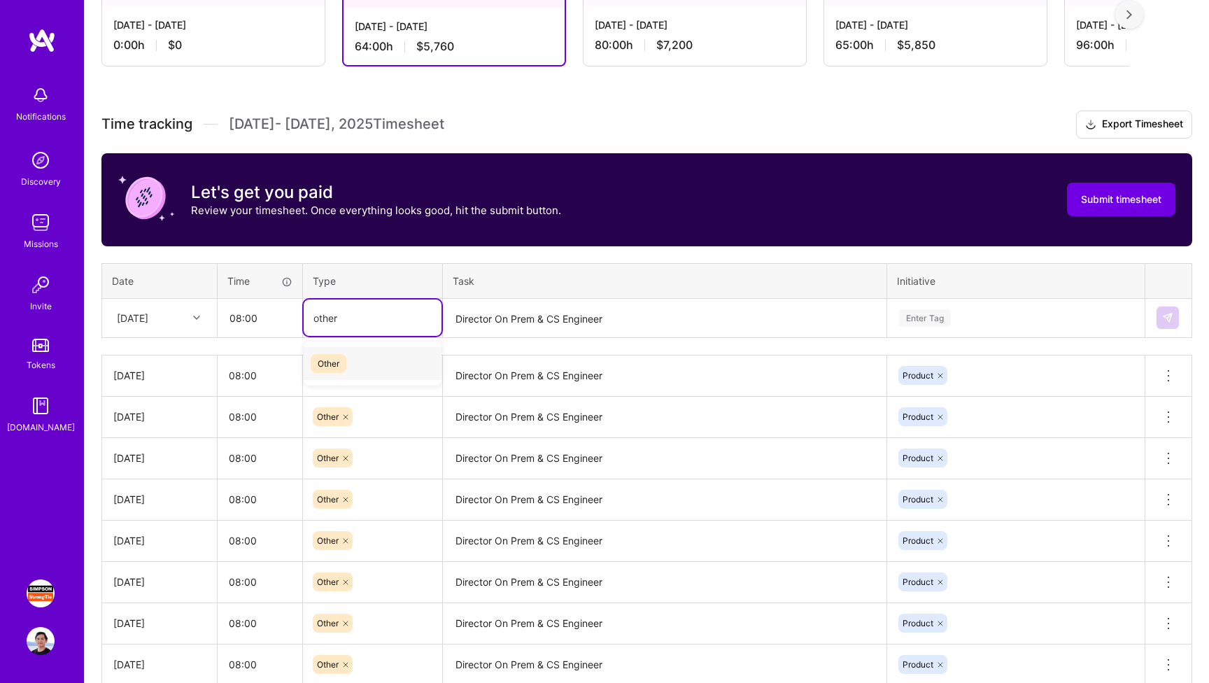
type input "other"
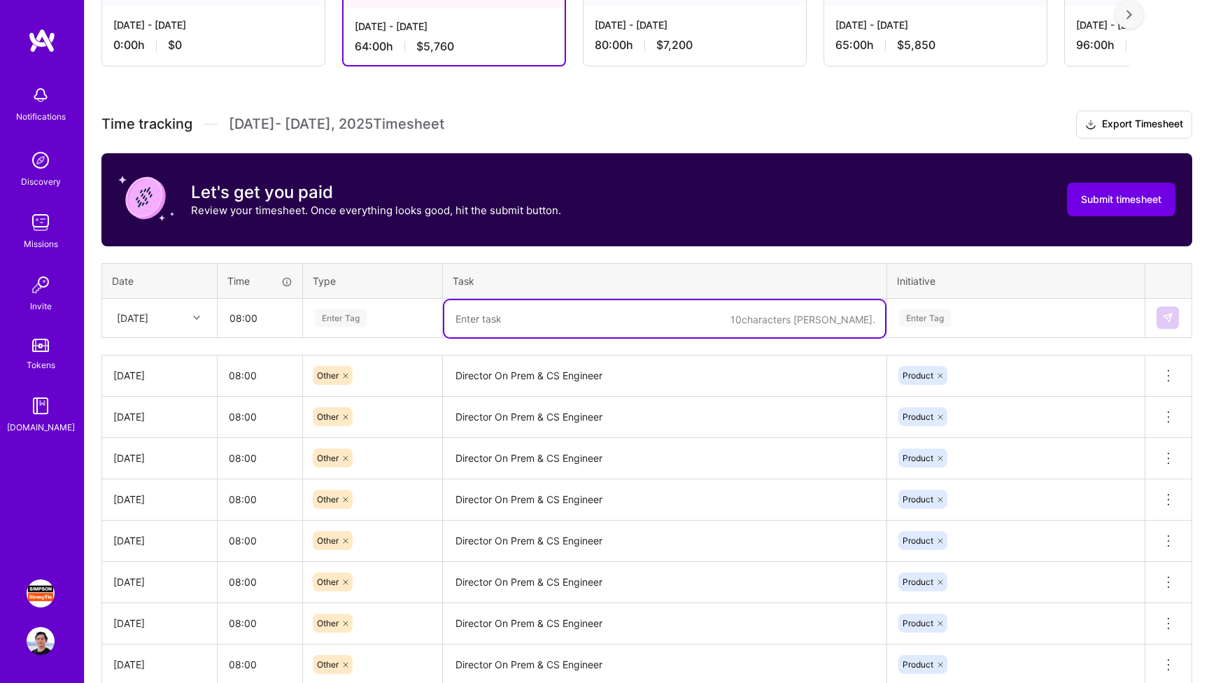
paste textarea "Director On Prem & CS Engineer"
type textarea "Director On Prem & CS Engineer"
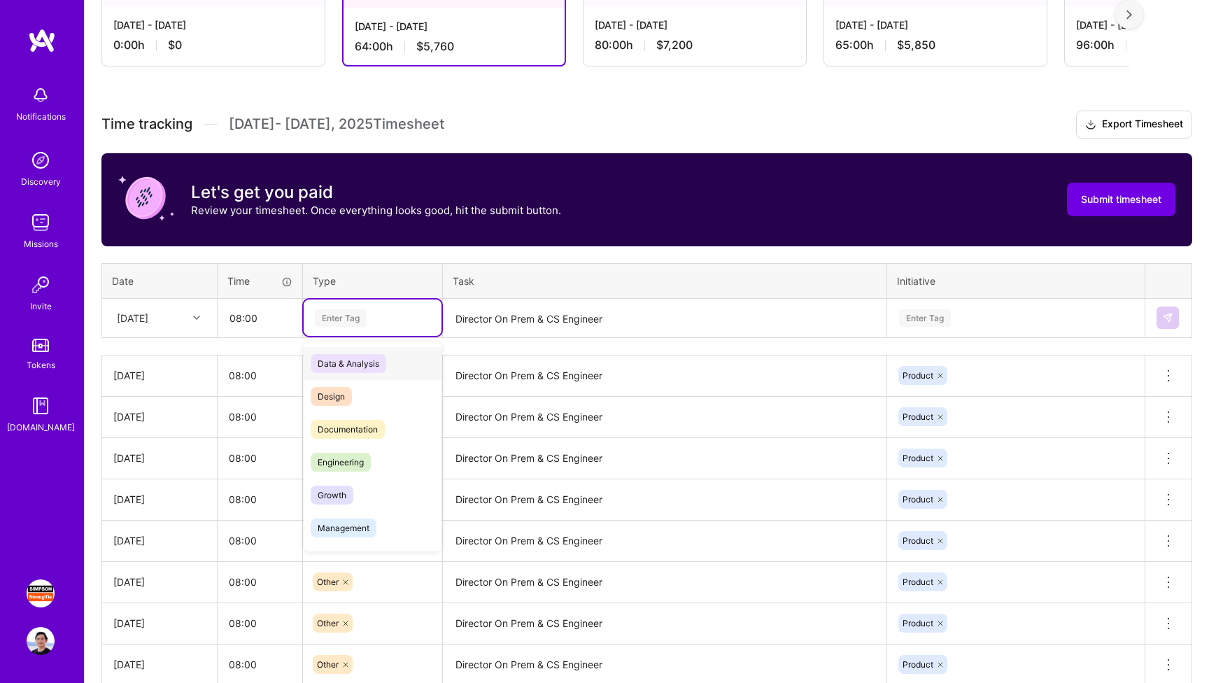
click at [359, 318] on div "Enter Tag" at bounding box center [341, 318] width 52 height 22
type input "other"
click at [367, 360] on div "Other" at bounding box center [373, 363] width 138 height 33
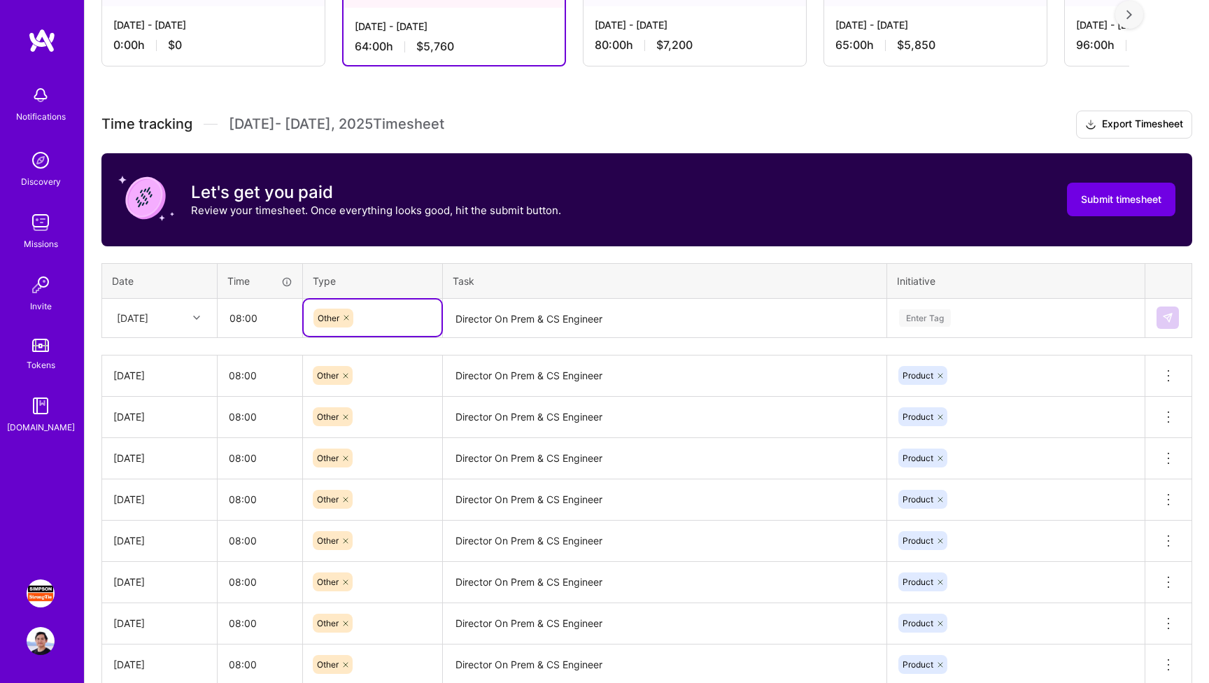
click at [756, 308] on div "Enter Tag" at bounding box center [1016, 317] width 256 height 36
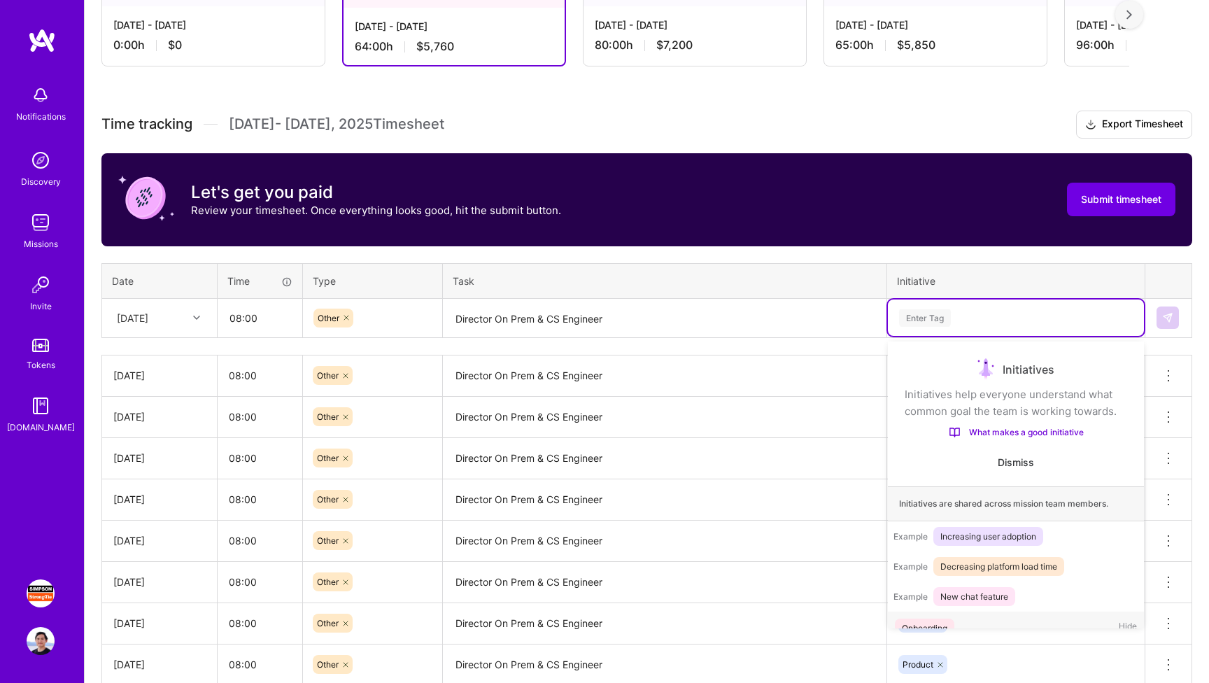
scroll to position [27, 0]
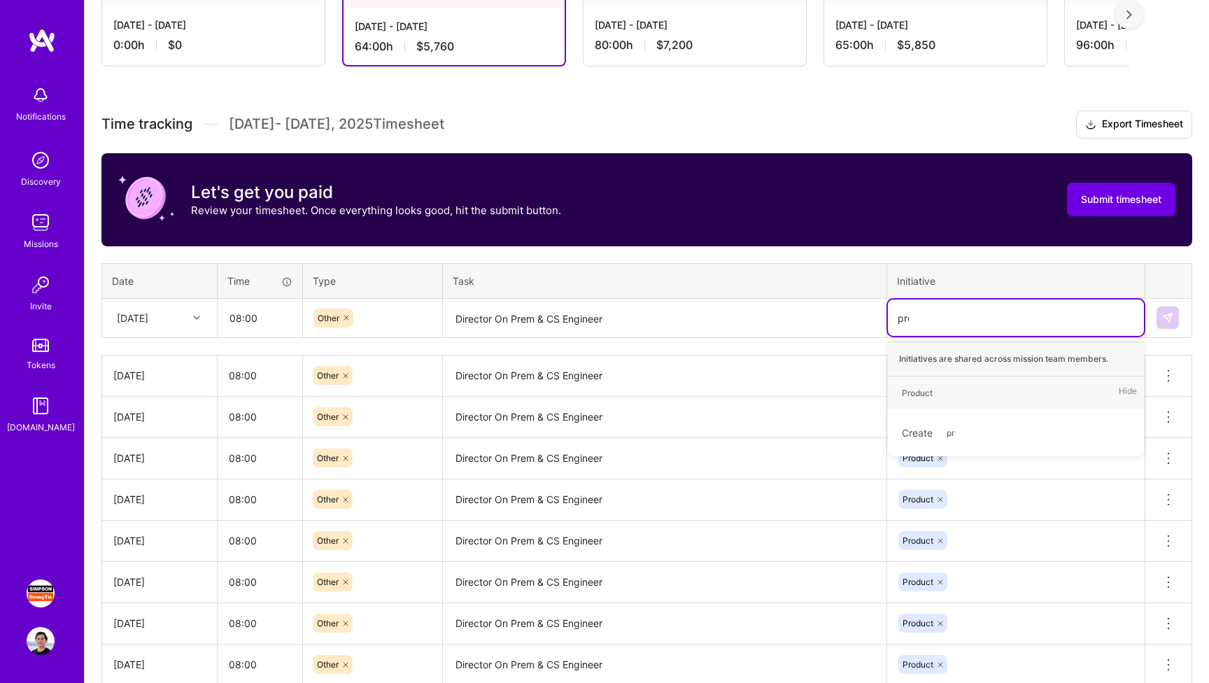
type input "produ"
click at [756, 390] on div "Product Hide" at bounding box center [1016, 392] width 256 height 33
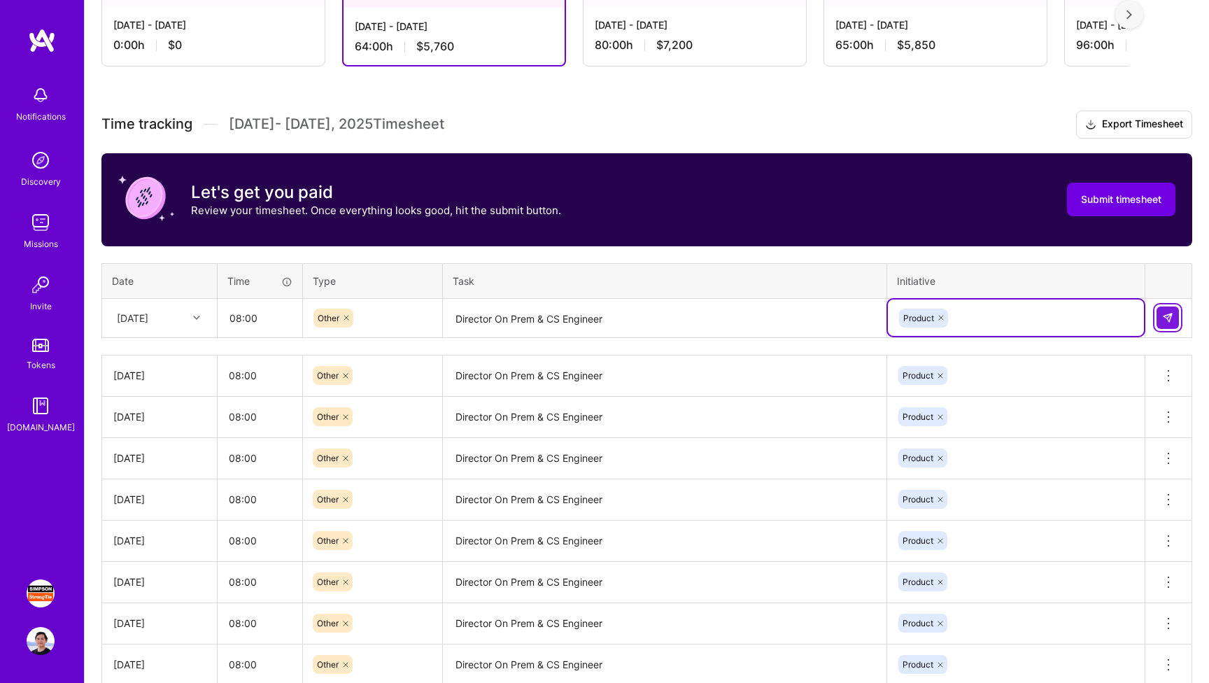
click at [756, 322] on img at bounding box center [1167, 317] width 11 height 11
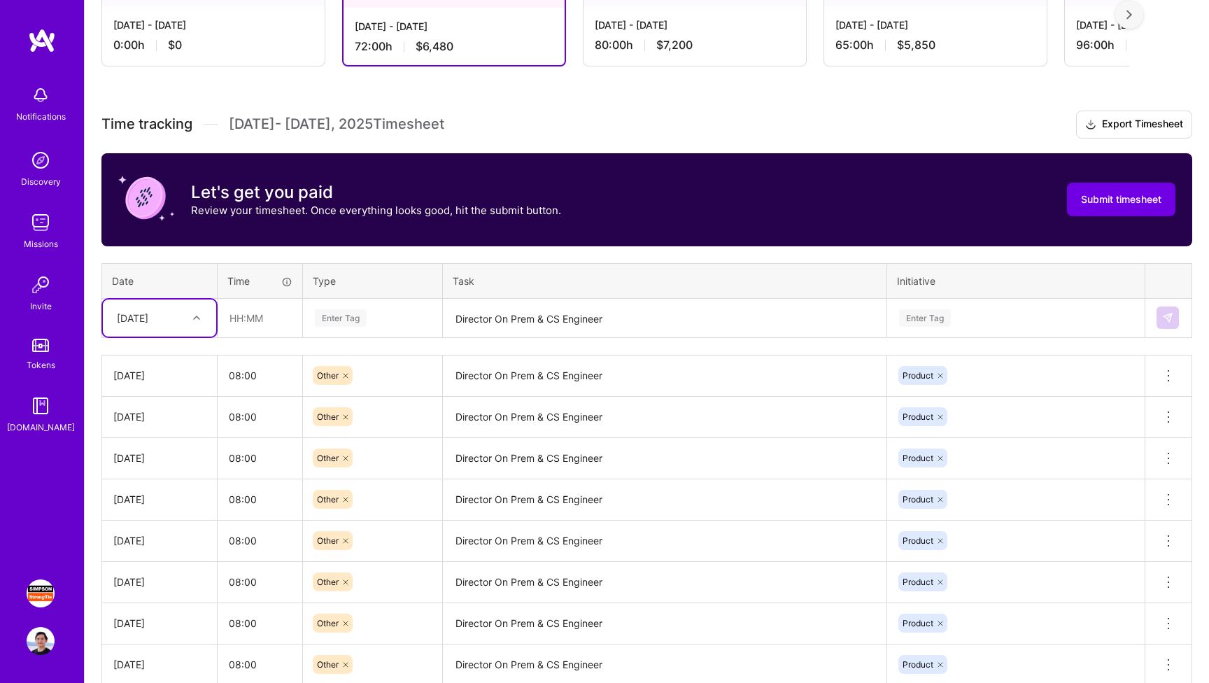
click at [148, 324] on div "[DATE]" at bounding box center [132, 318] width 31 height 15
click at [158, 457] on div "[DATE]" at bounding box center [159, 459] width 113 height 26
type input "08:00"
type input "other"
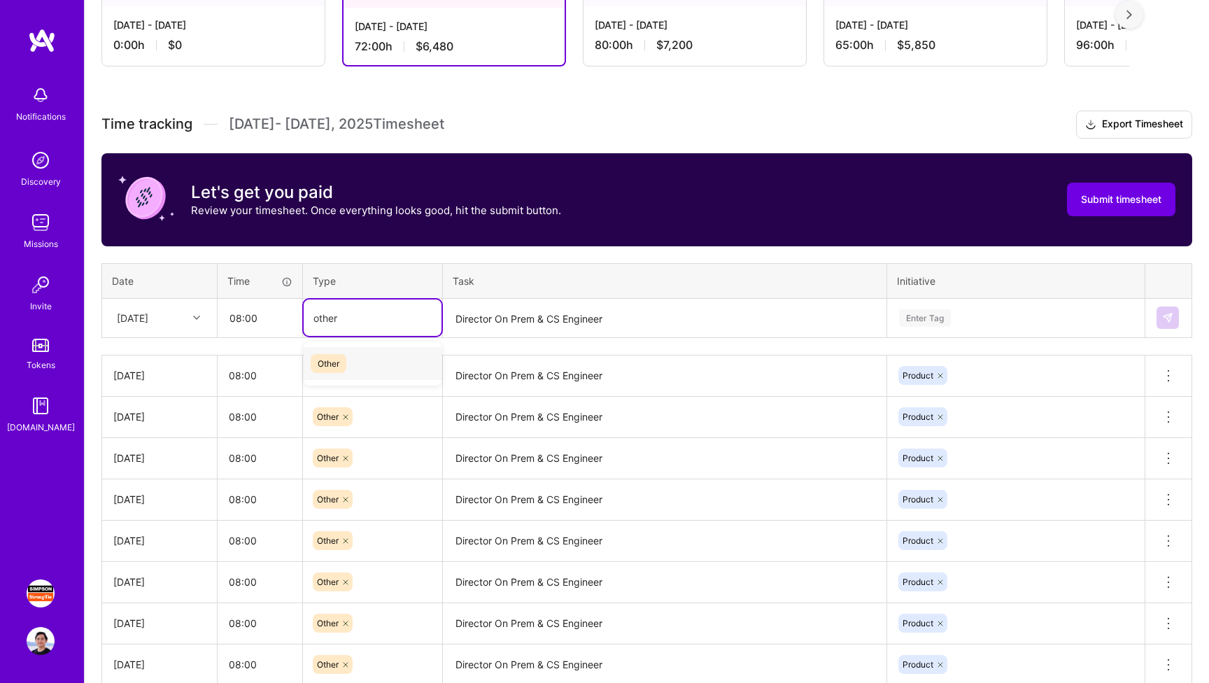
click at [390, 359] on div "Other" at bounding box center [373, 363] width 138 height 33
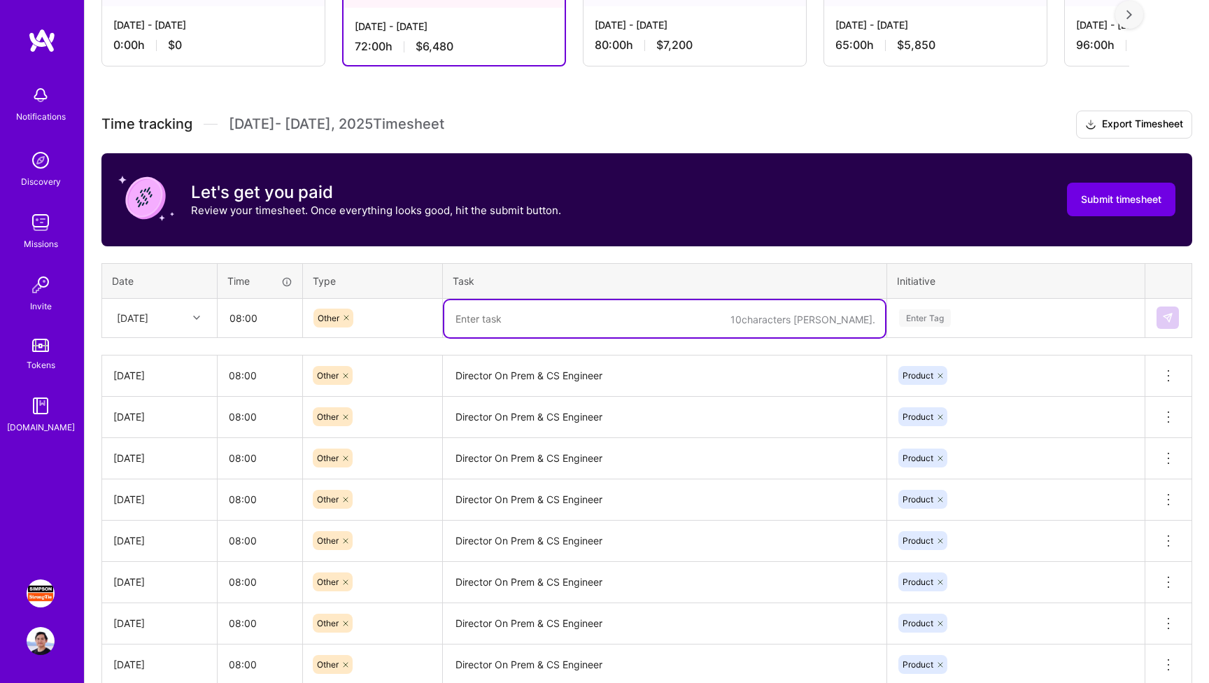
paste textarea "Director On Prem & CS Engineer"
type textarea "Director On Prem & CS Engineer"
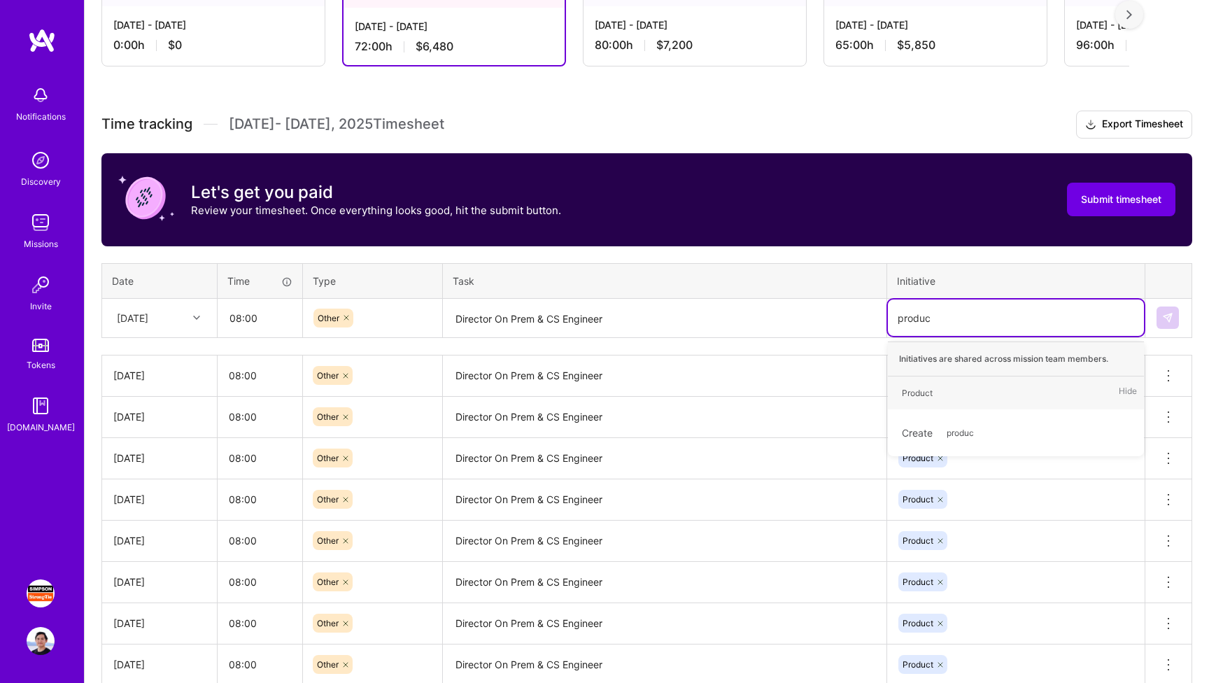
type input "product"
click at [756, 396] on div "Product Hide" at bounding box center [1016, 392] width 256 height 33
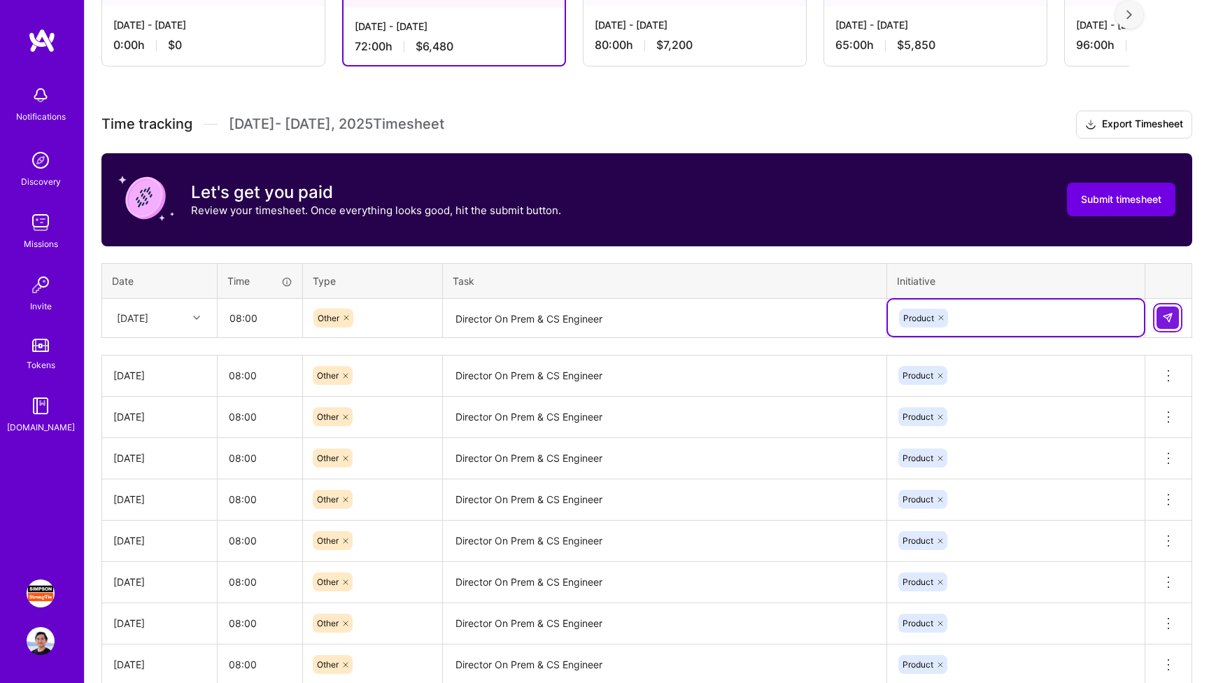
click at [756, 320] on img at bounding box center [1167, 317] width 11 height 11
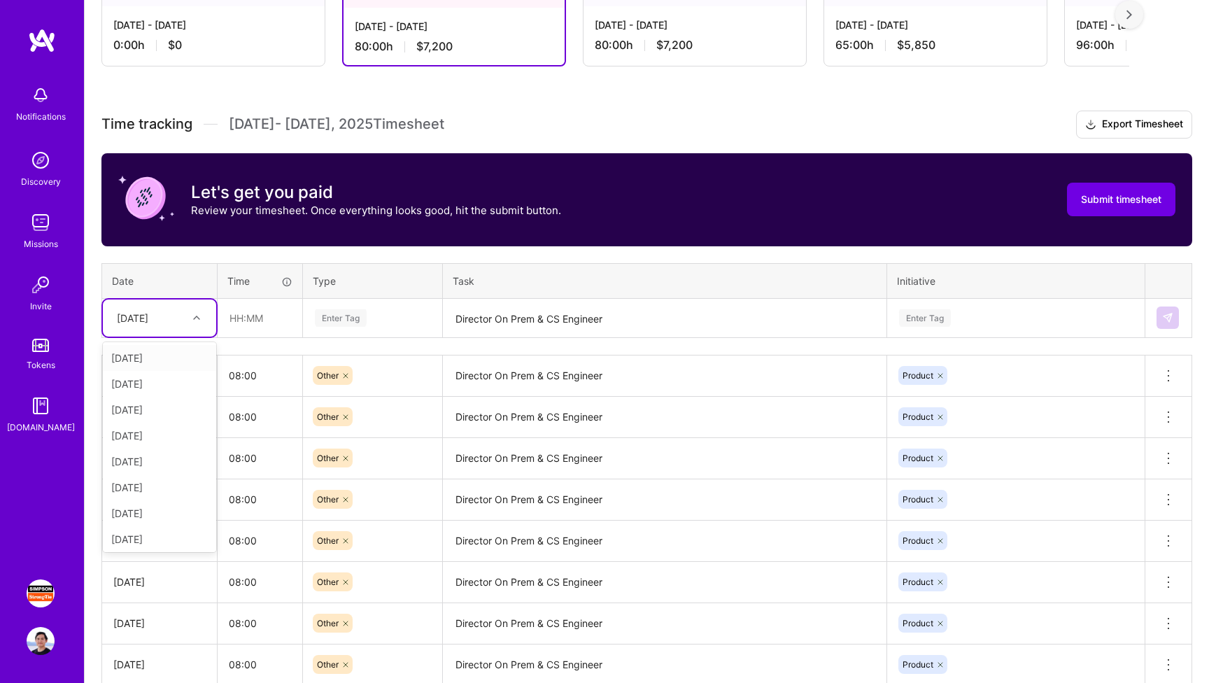
click at [173, 317] on div "[DATE]" at bounding box center [149, 317] width 78 height 23
click at [152, 541] on div "[DATE]" at bounding box center [159, 536] width 113 height 26
type input "08:00"
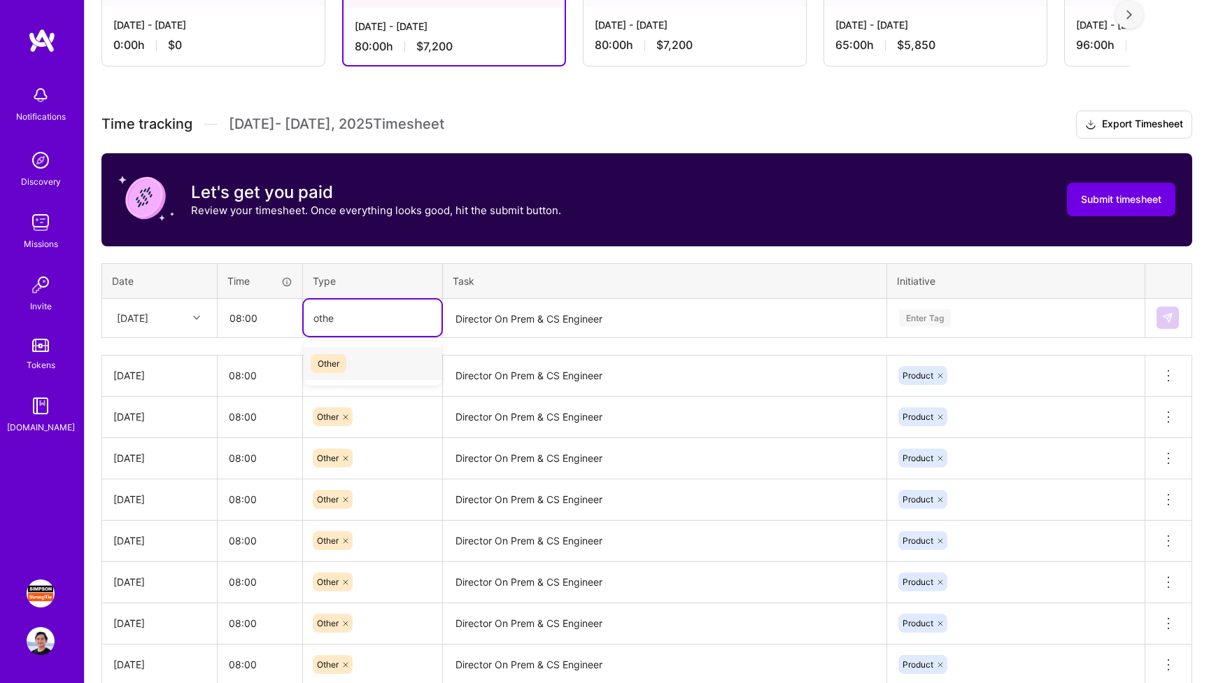
type input "other"
click at [391, 360] on div "Other" at bounding box center [373, 363] width 138 height 33
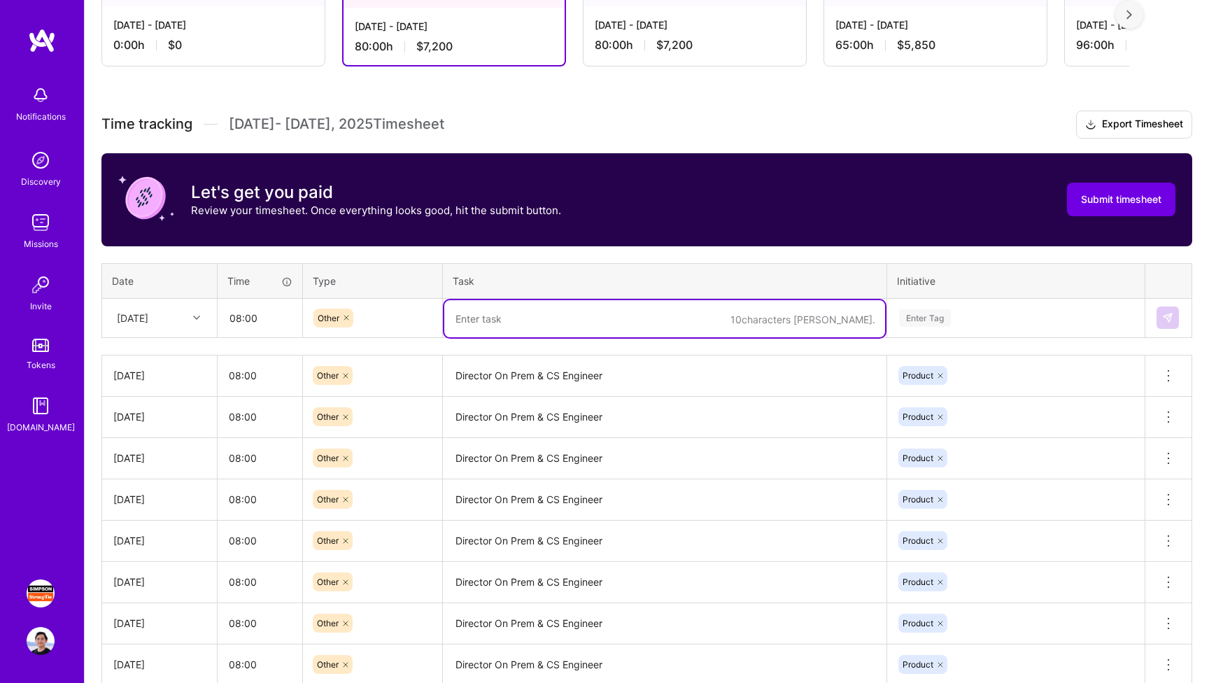
paste textarea "Director On Prem & CS Engineer"
type textarea "Director On Prem & CS Engineer"
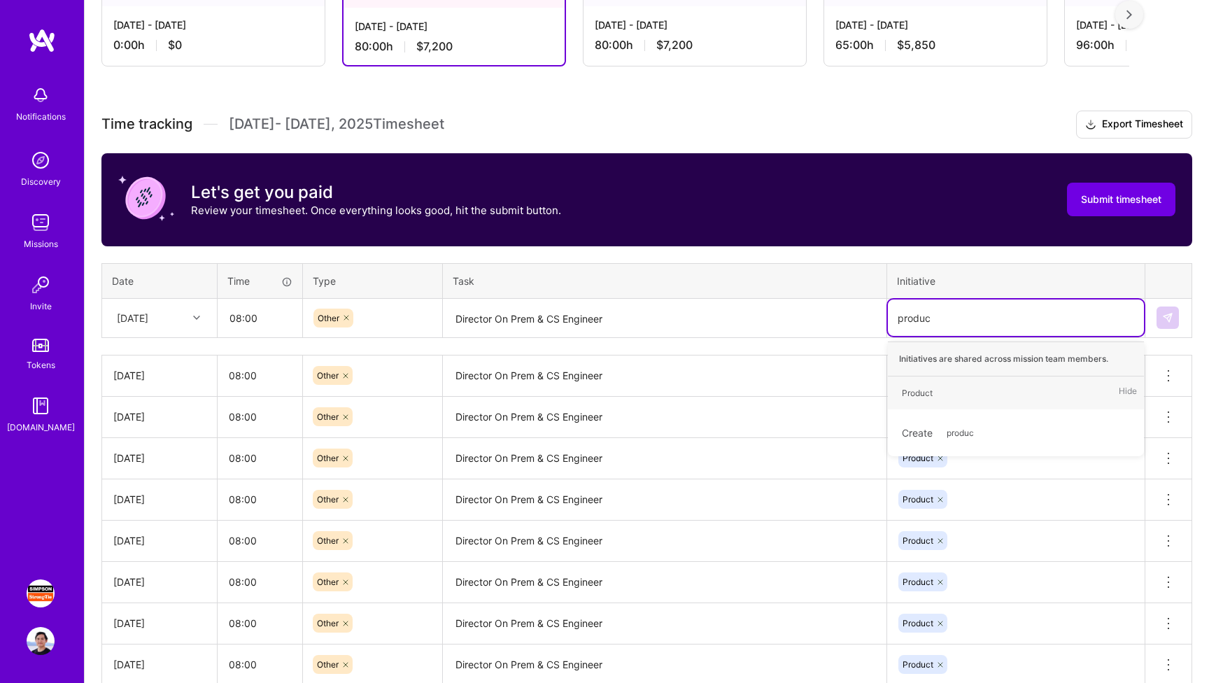
type input "product"
click at [756, 387] on div "Product Hide" at bounding box center [1016, 392] width 256 height 33
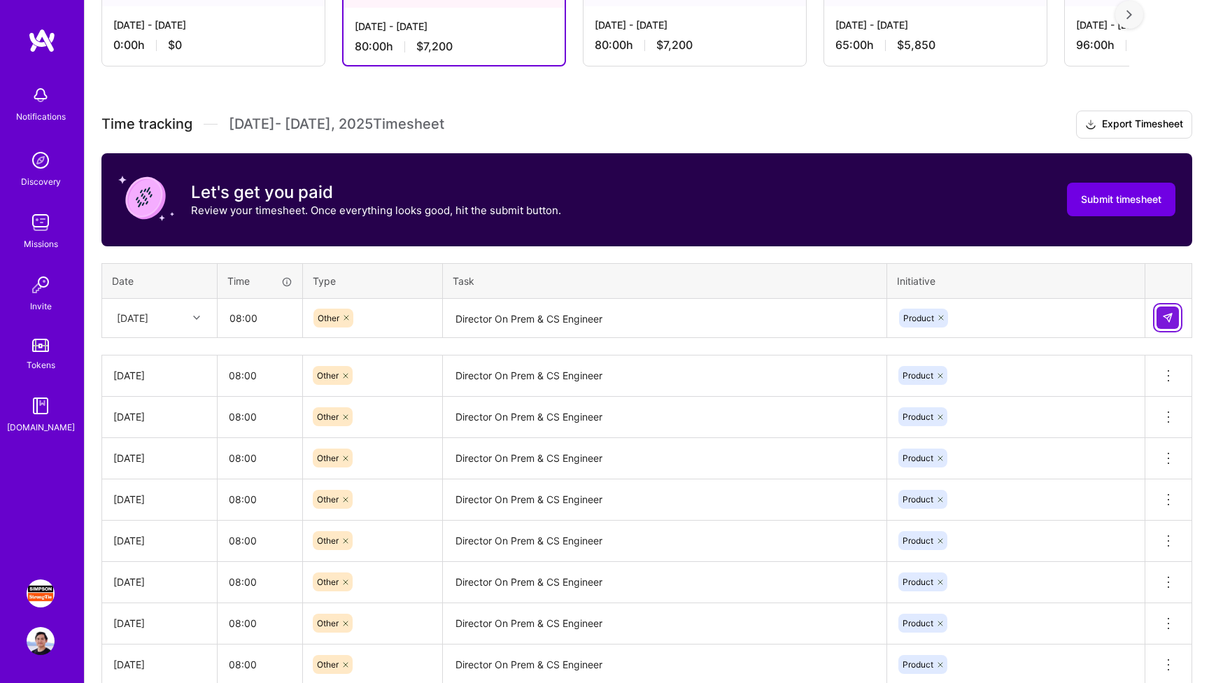
click at [756, 321] on img at bounding box center [1167, 317] width 11 height 11
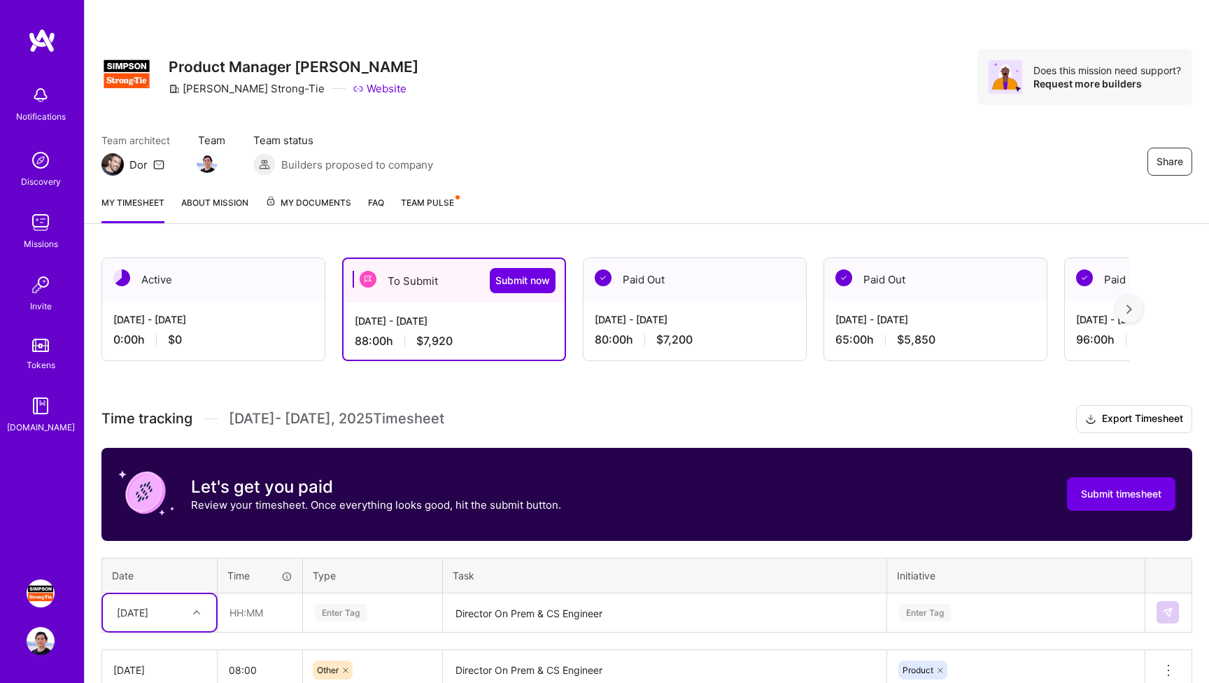
scroll to position [0, 0]
click at [539, 288] on button "Submit now" at bounding box center [523, 280] width 66 height 25
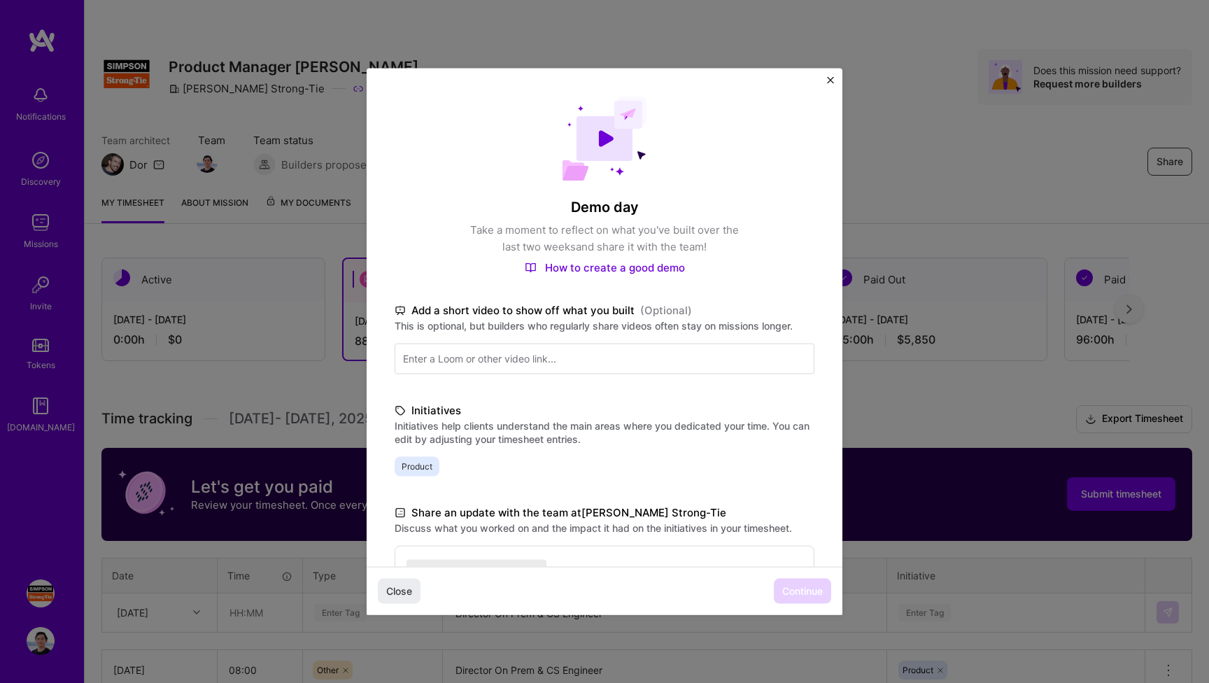
click at [756, 591] on div "Close Continue" at bounding box center [605, 590] width 476 height 48
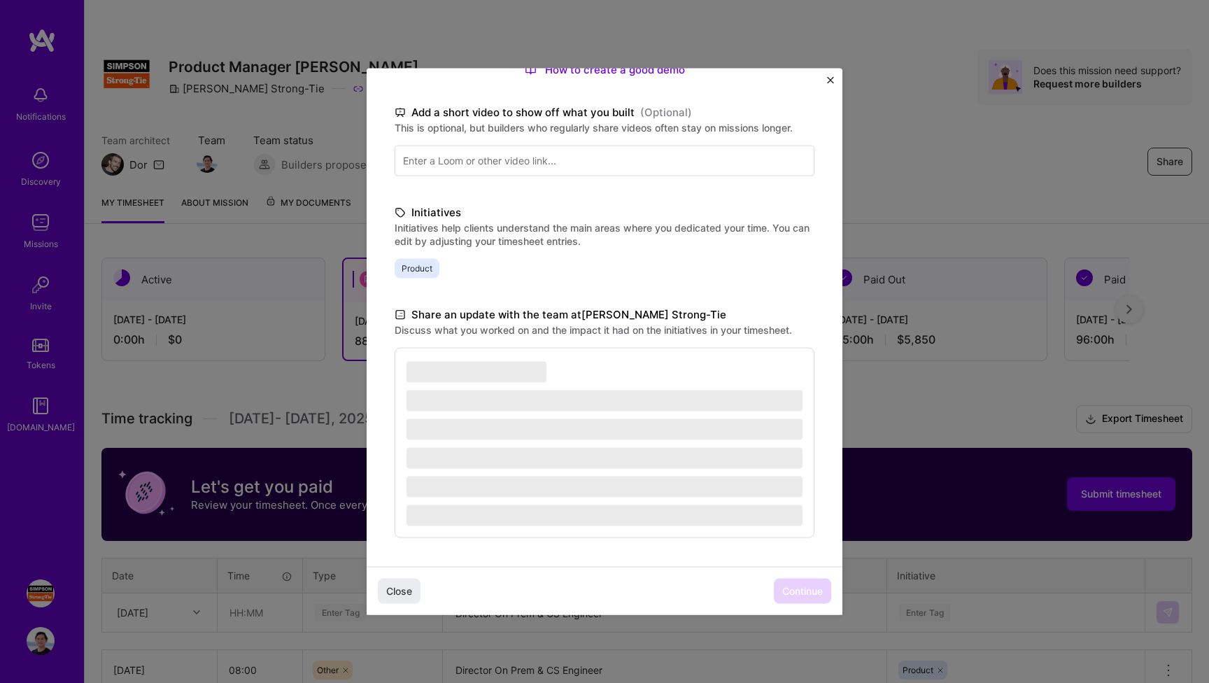
scroll to position [198, 0]
click at [511, 417] on span "‌" at bounding box center [604, 428] width 396 height 23
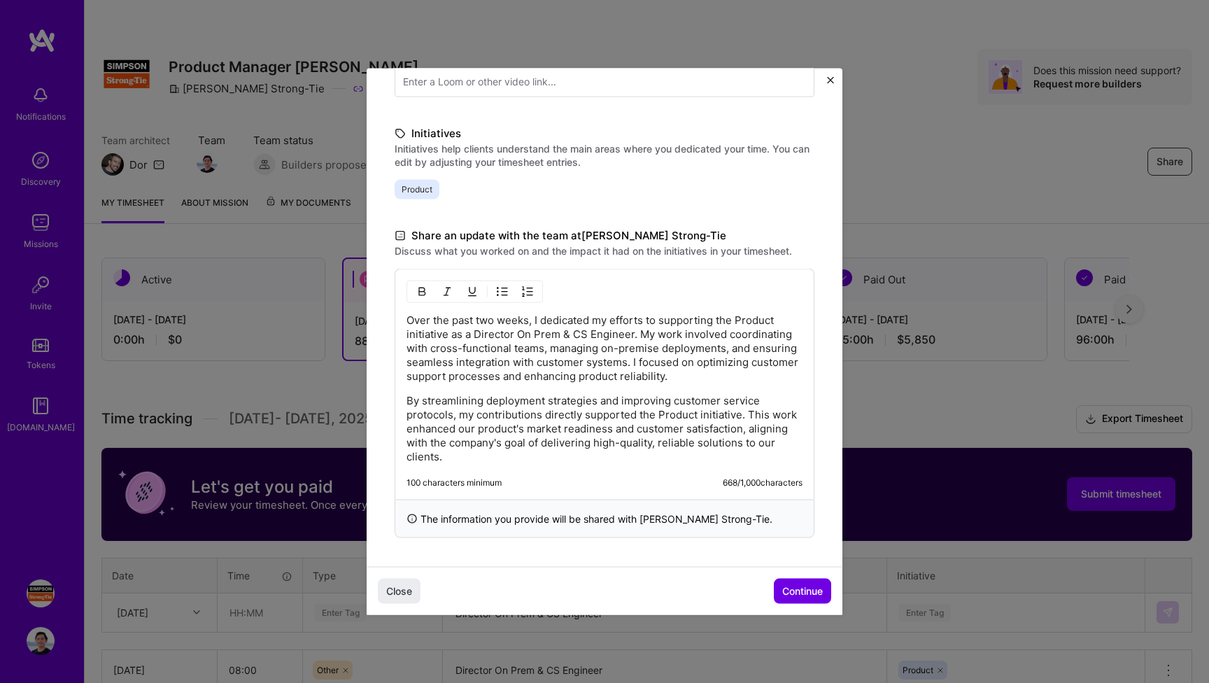
scroll to position [277, 0]
click at [756, 589] on span "Continue" at bounding box center [802, 590] width 41 height 14
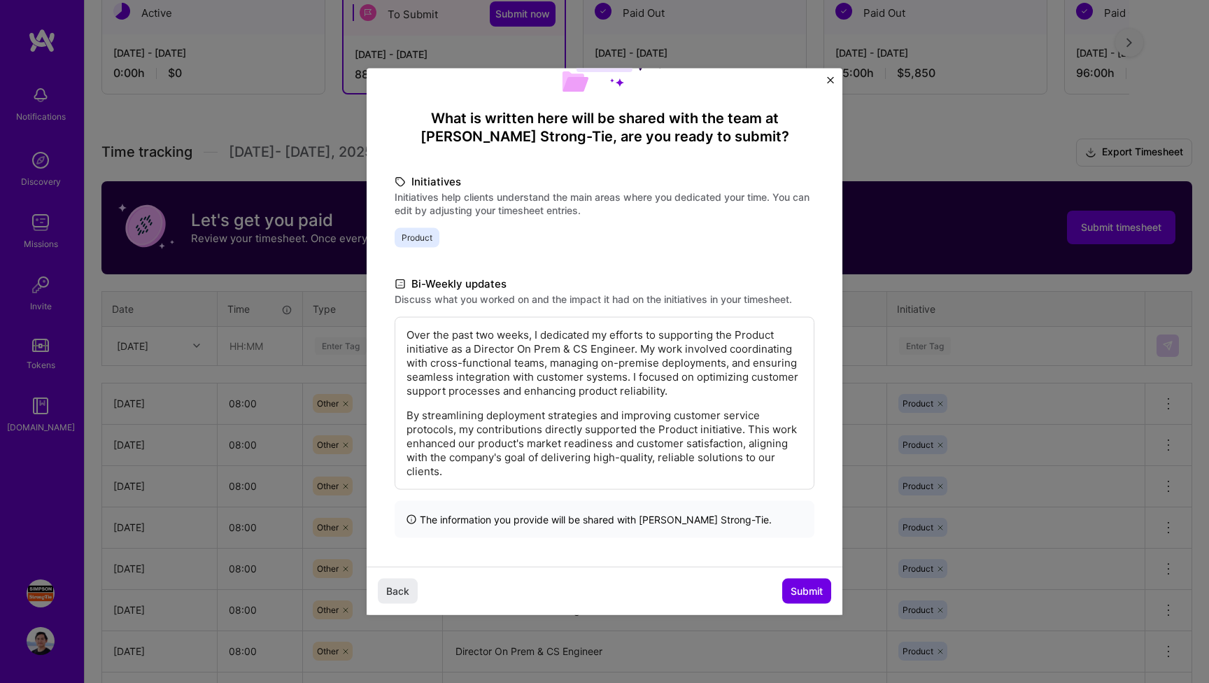
scroll to position [374, 0]
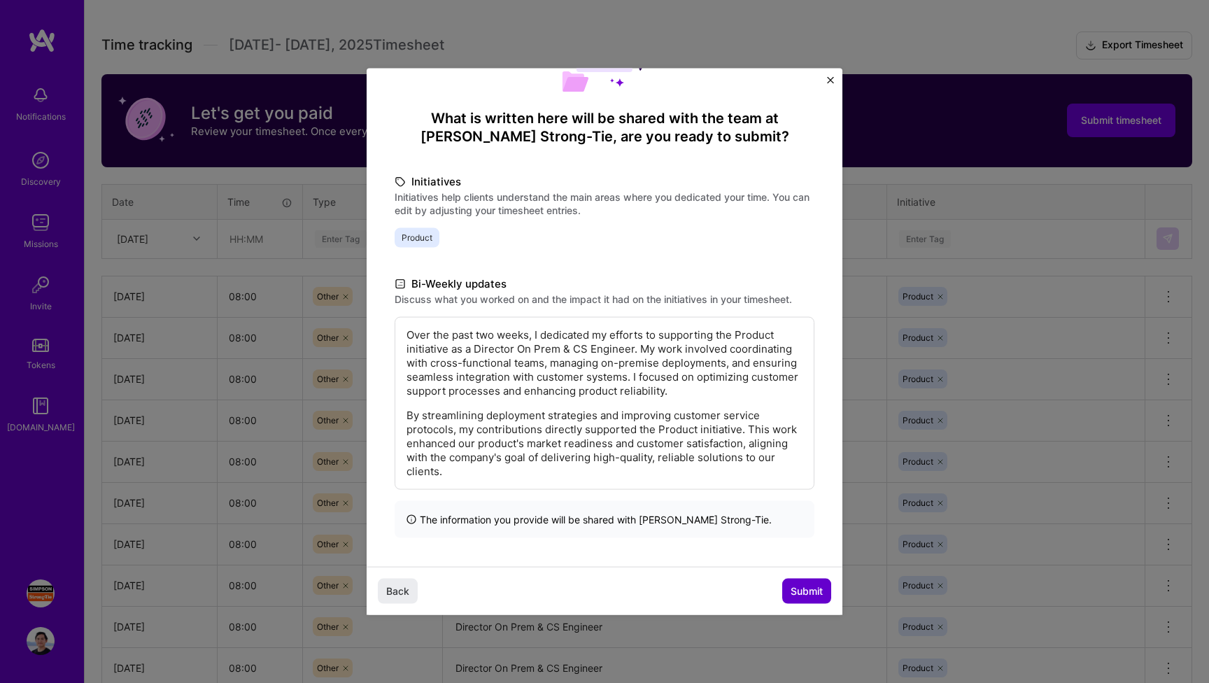
click at [756, 586] on span "Submit" at bounding box center [806, 590] width 32 height 14
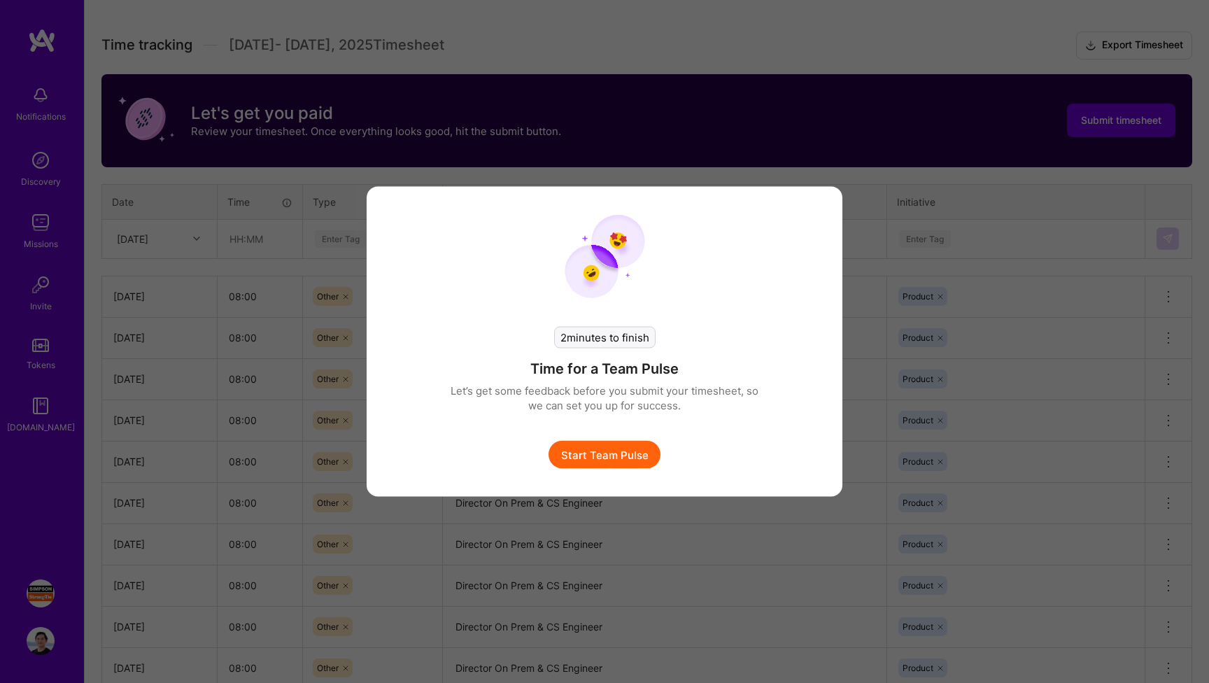
click at [625, 458] on button "Start Team Pulse" at bounding box center [604, 455] width 112 height 28
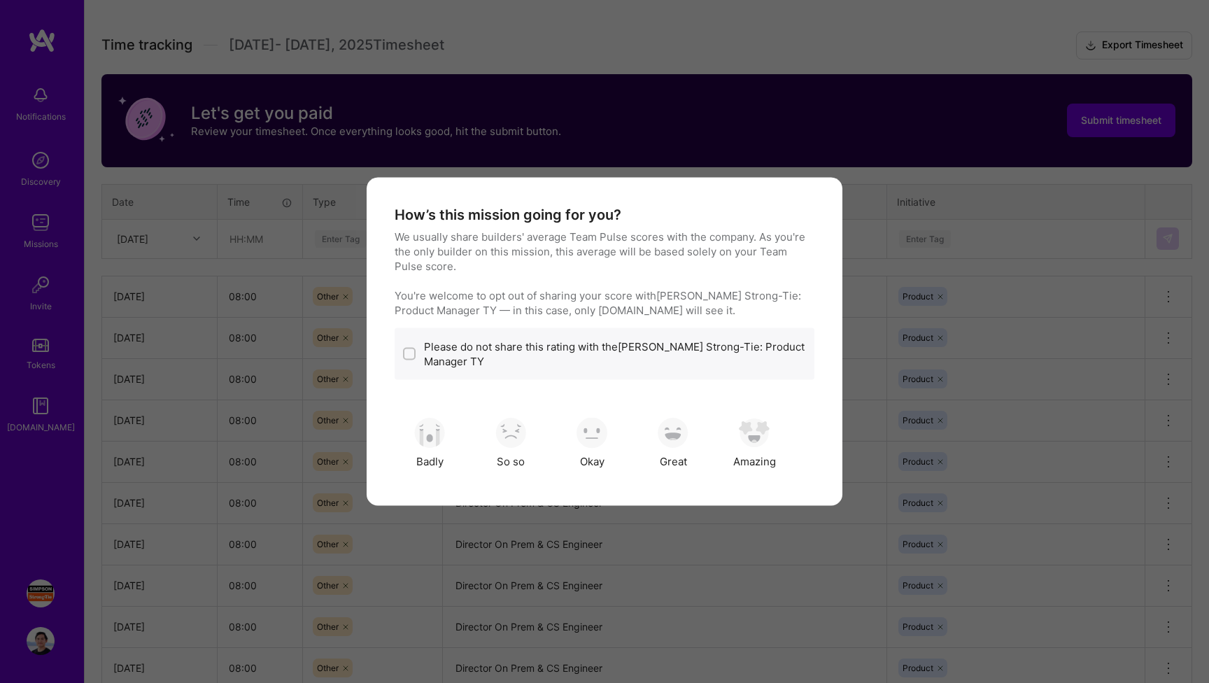
click at [438, 353] on label "Please do not share this rating with the [PERSON_NAME] Strong-Tie: Product Mana…" at bounding box center [615, 353] width 382 height 29
click at [410, 351] on input "modal" at bounding box center [411, 355] width 10 height 10
checkbox input "true"
click at [756, 438] on img "modal" at bounding box center [754, 432] width 31 height 31
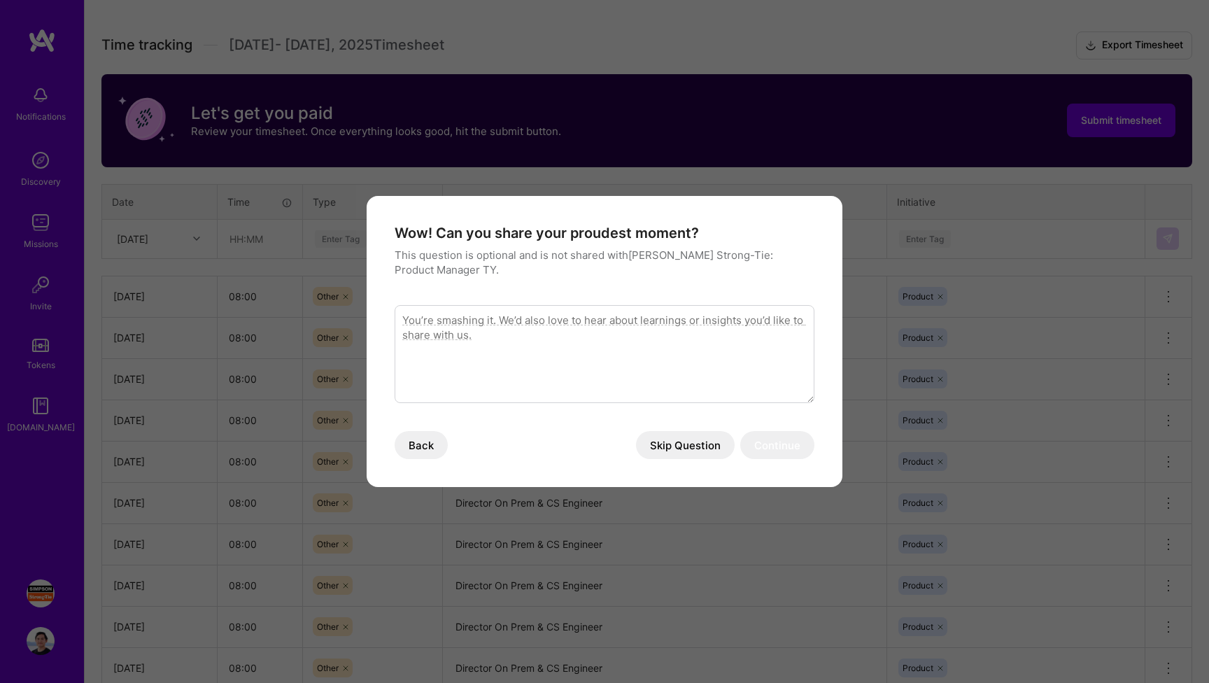
click at [565, 338] on textarea "modal" at bounding box center [605, 354] width 420 height 98
click at [703, 446] on button "Skip Question" at bounding box center [685, 445] width 99 height 28
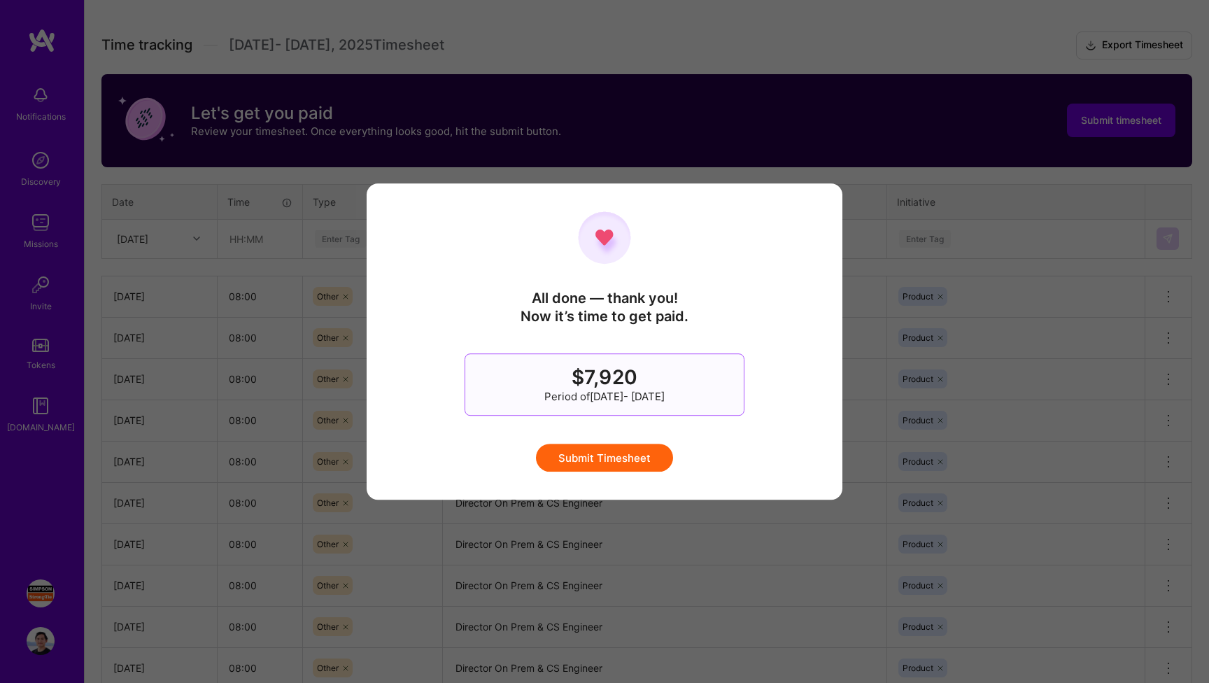
click at [617, 458] on button "Submit Timesheet" at bounding box center [604, 457] width 137 height 28
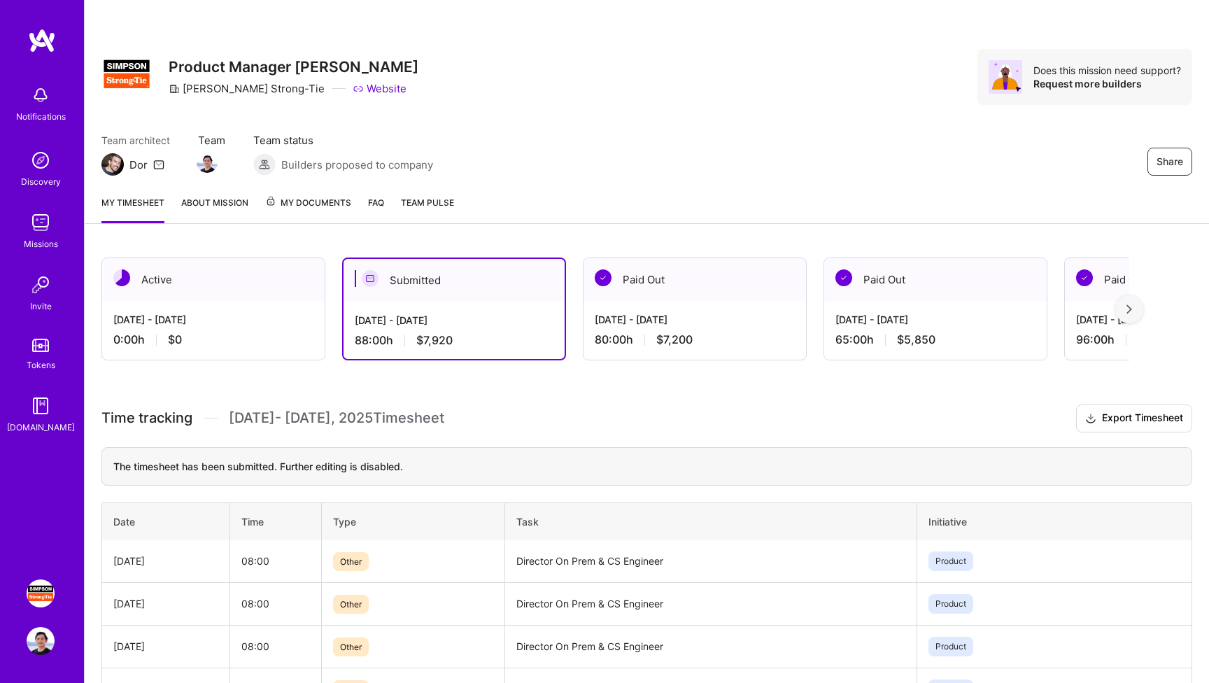
scroll to position [0, 0]
click at [360, 320] on div "[DATE] - [DATE]" at bounding box center [454, 320] width 199 height 15
drag, startPoint x: 360, startPoint y: 320, endPoint x: 441, endPoint y: 320, distance: 80.4
click at [441, 320] on div "[DATE] - [DATE]" at bounding box center [454, 320] width 199 height 15
copy div "[DATE] - [DATE]"
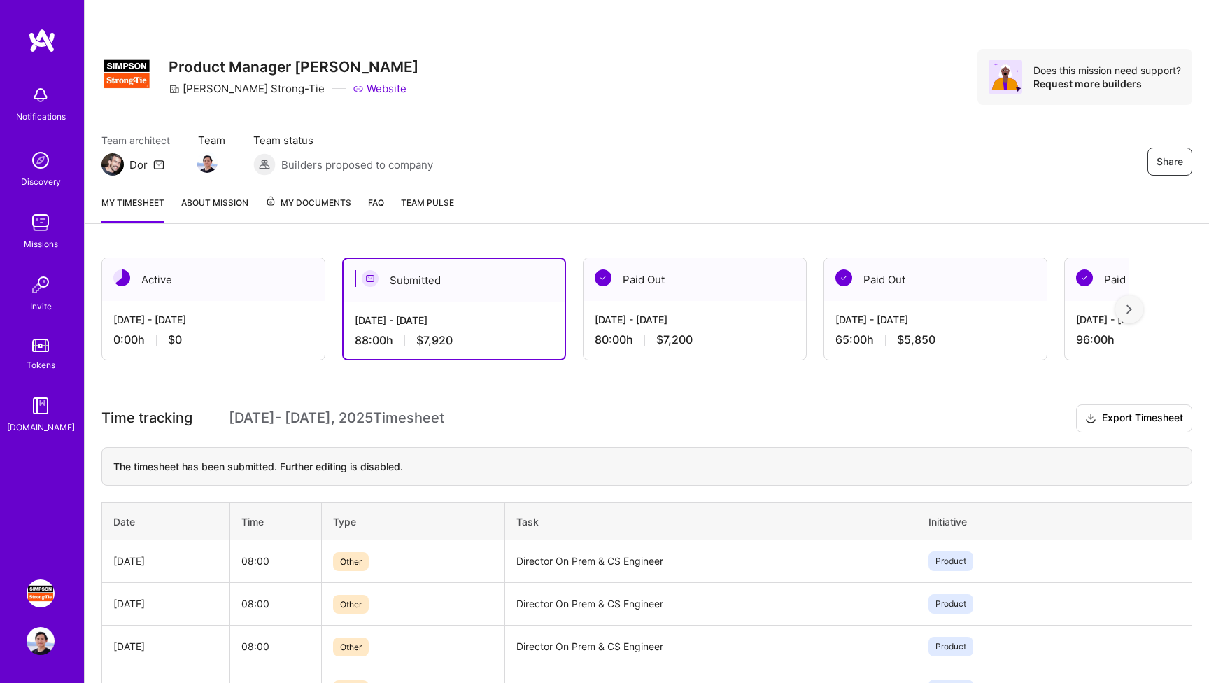
click at [565, 191] on div "My timesheet About Mission My Documents FAQ Team Pulse" at bounding box center [647, 204] width 1124 height 40
